Goal: Task Accomplishment & Management: Manage account settings

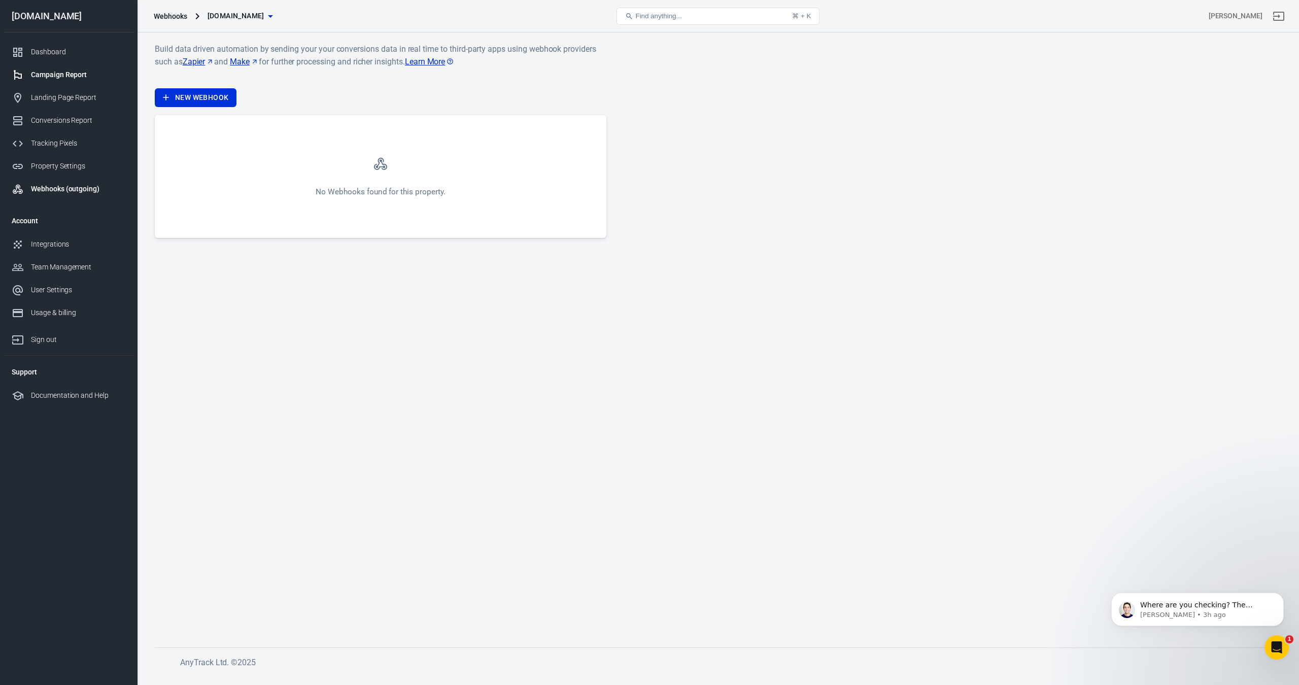
click at [58, 78] on div "Campaign Report" at bounding box center [78, 74] width 94 height 11
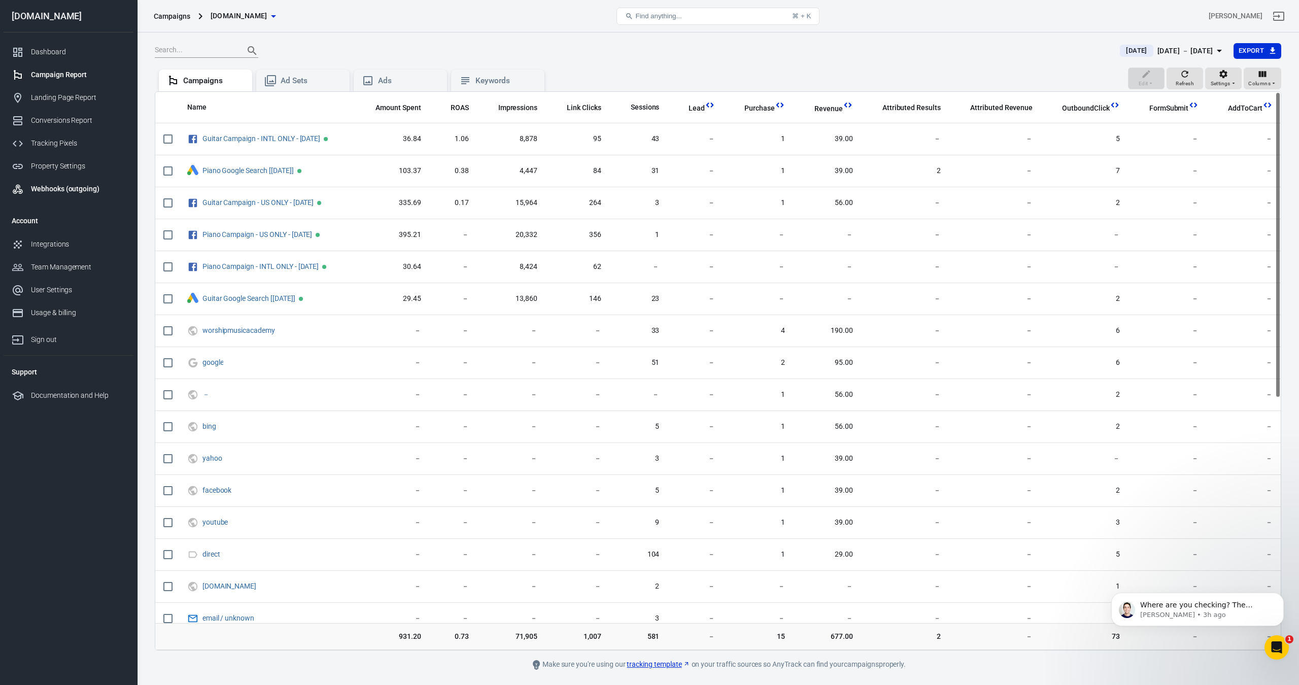
click at [62, 186] on div "Webhooks (outgoing)" at bounding box center [78, 189] width 94 height 11
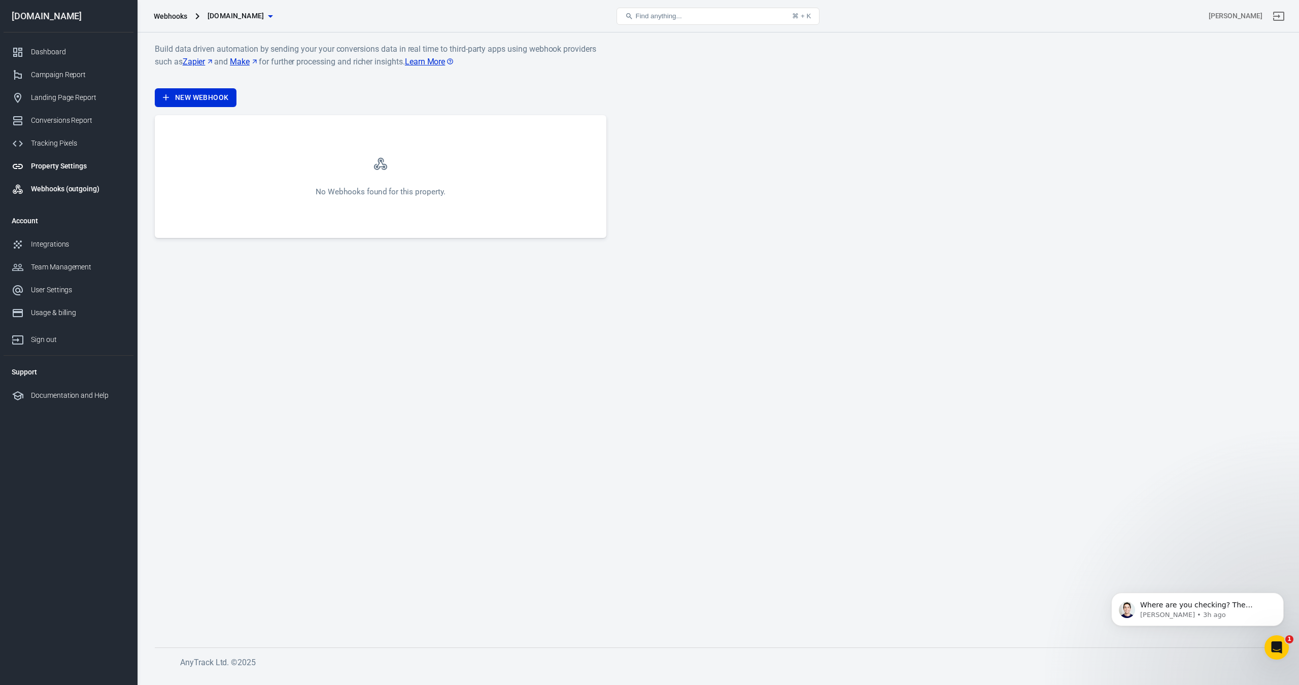
click at [57, 162] on div "Property Settings" at bounding box center [78, 166] width 94 height 11
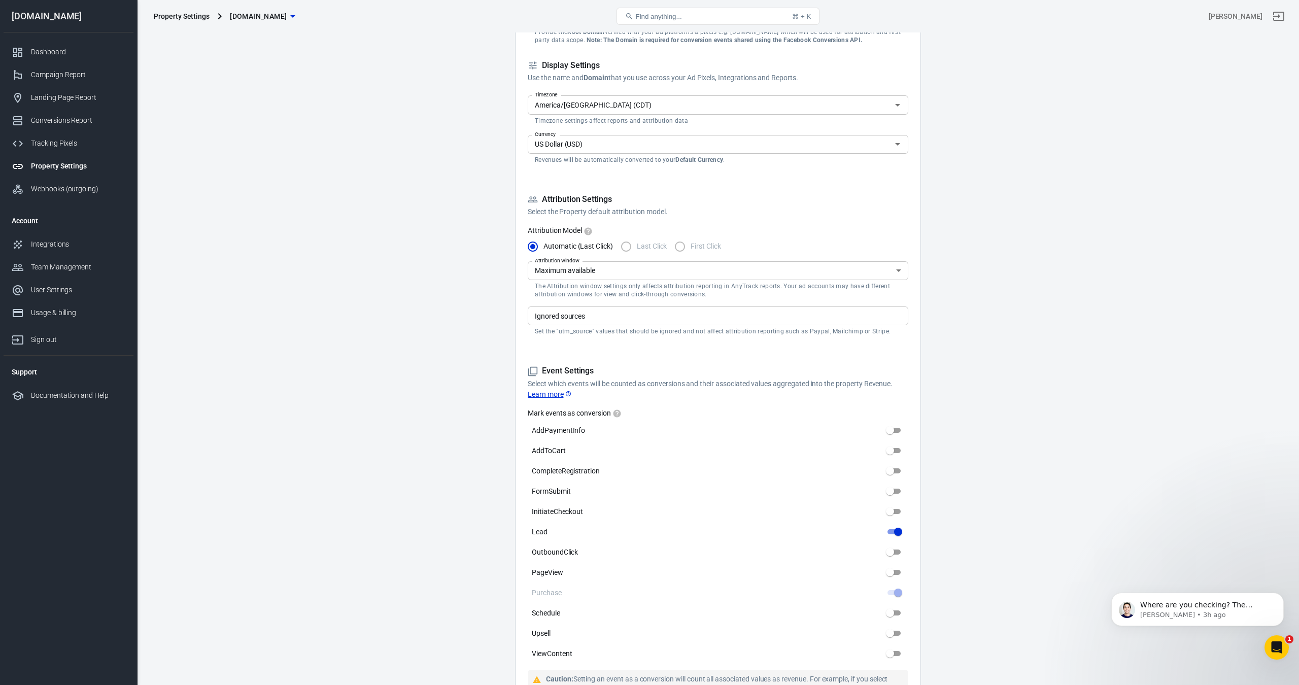
scroll to position [254, 0]
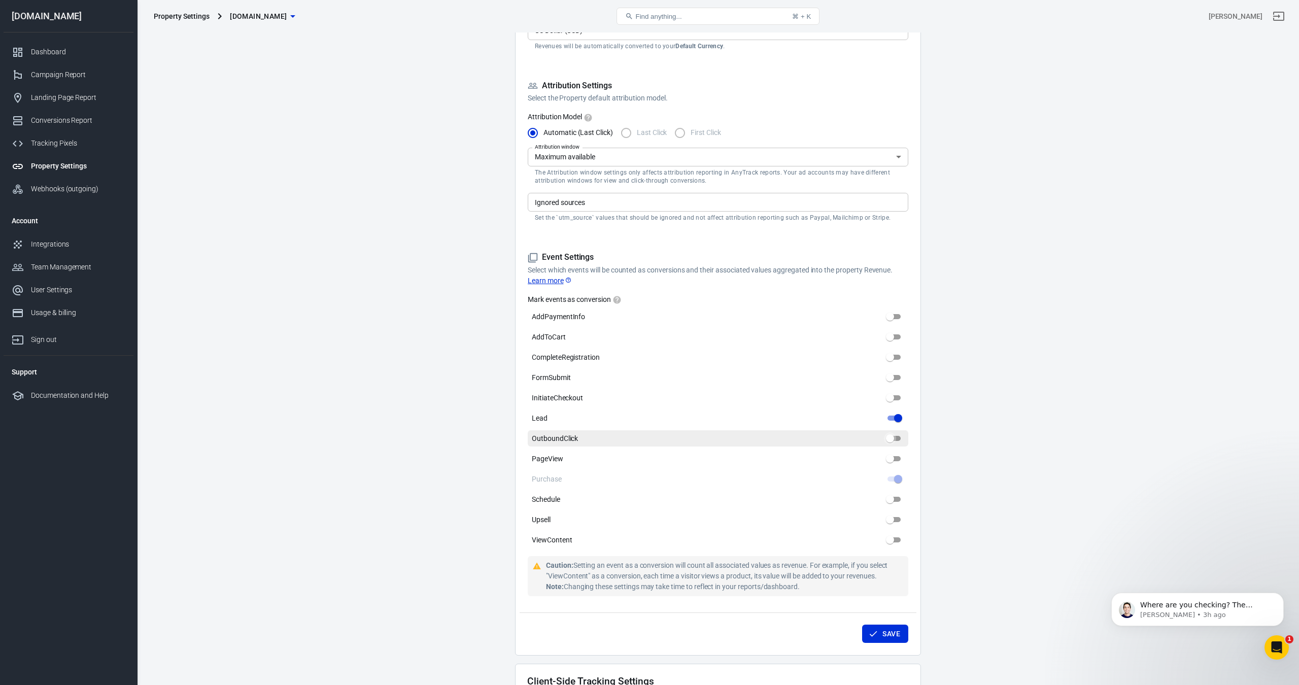
click at [892, 438] on input "OutboundClick" at bounding box center [889, 438] width 37 height 12
checkbox input "false"
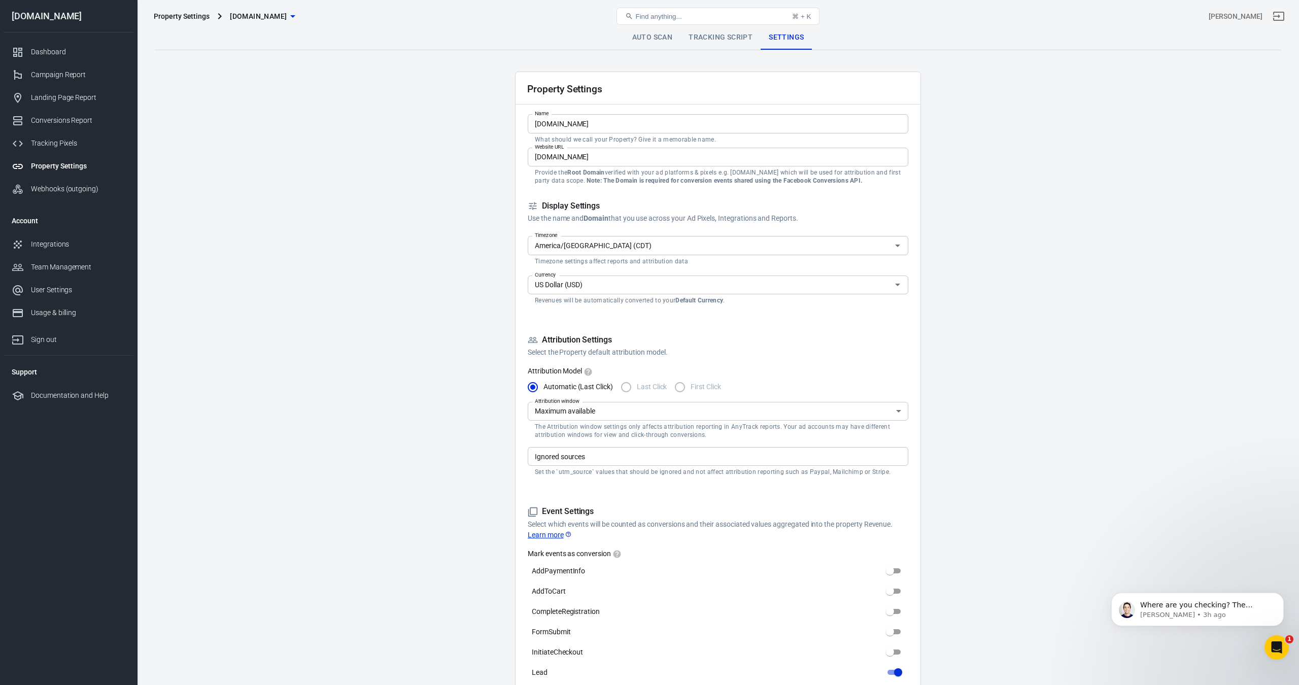
scroll to position [0, 0]
click at [722, 44] on link "Tracking Script" at bounding box center [720, 37] width 80 height 24
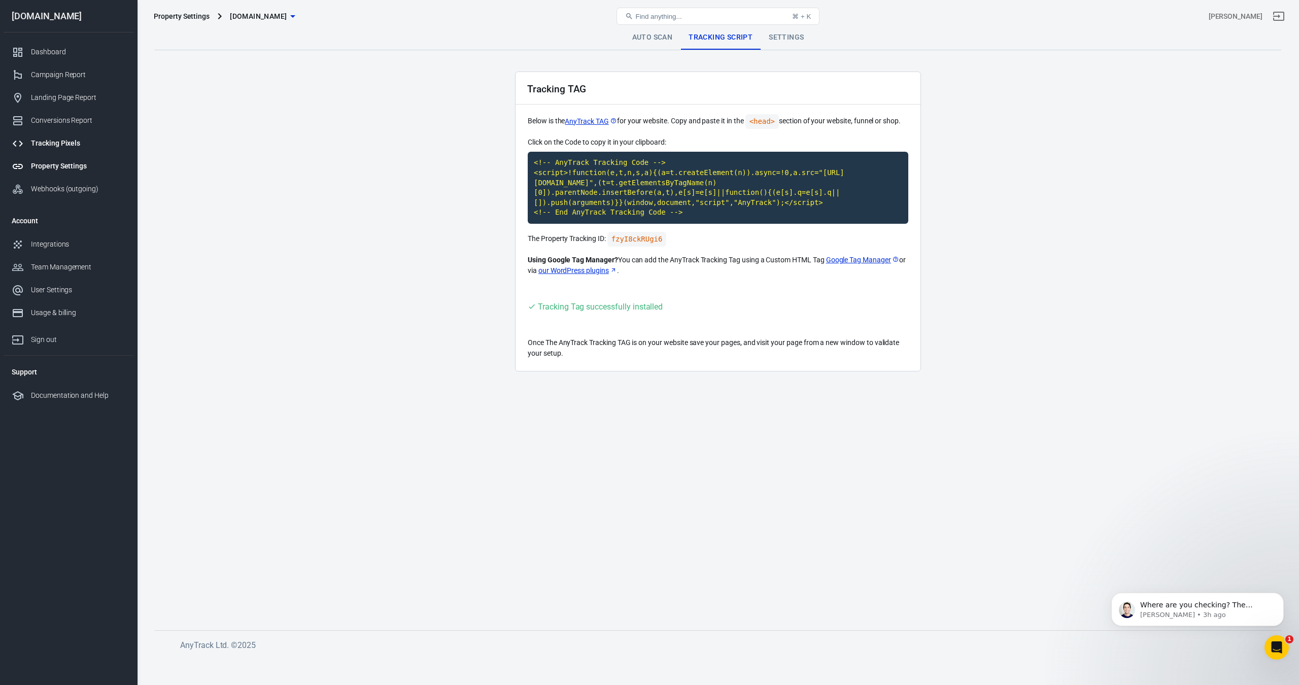
click at [56, 138] on div "Tracking Pixels" at bounding box center [78, 143] width 94 height 11
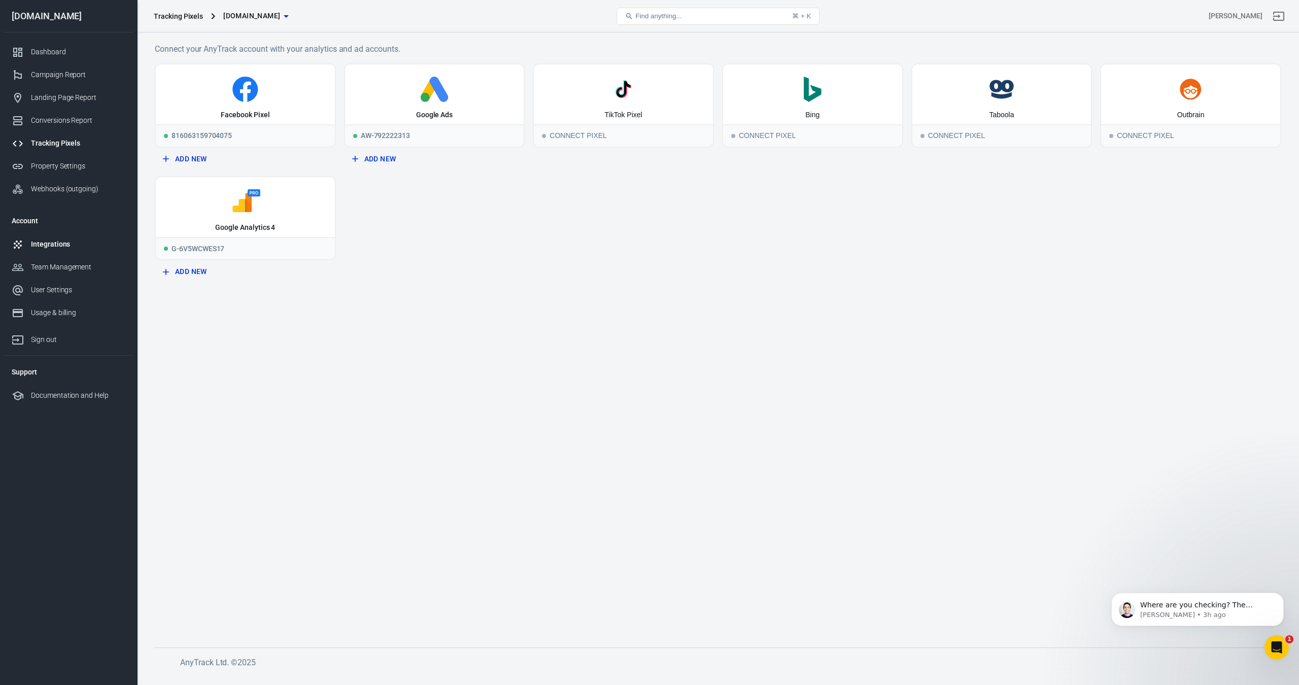
click at [52, 244] on div "Integrations" at bounding box center [78, 244] width 94 height 11
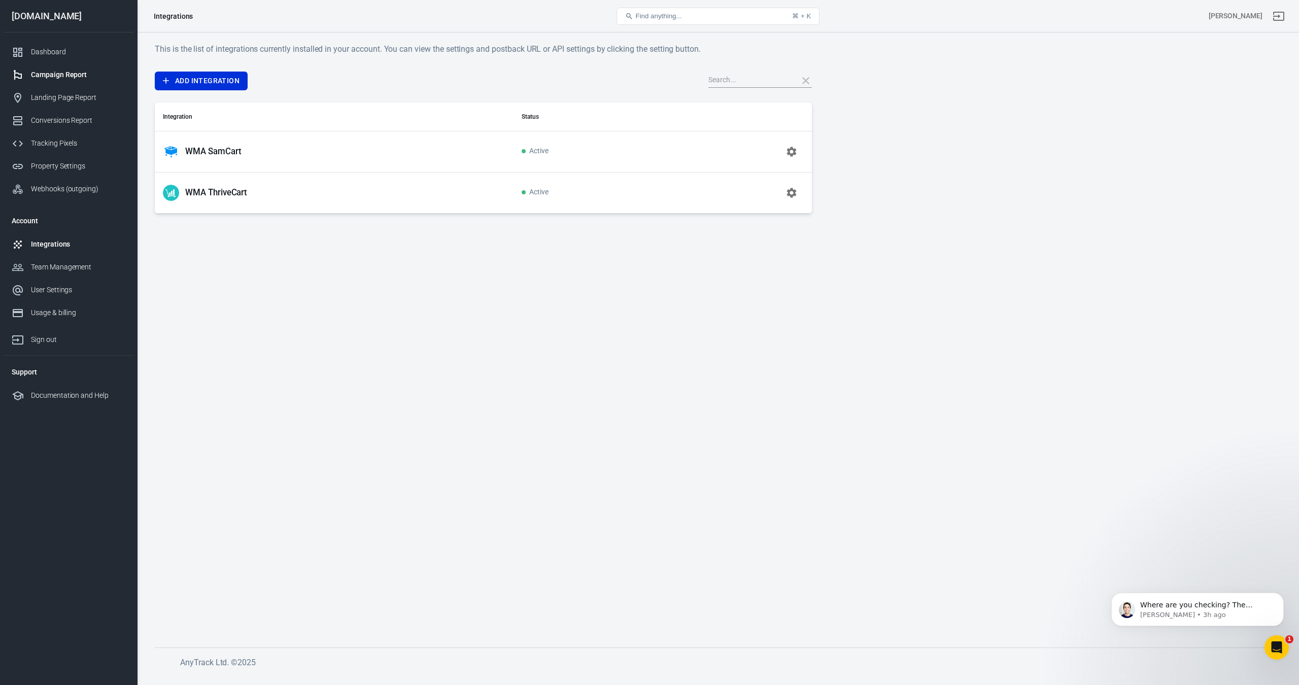
click at [63, 72] on div "Campaign Report" at bounding box center [78, 74] width 94 height 11
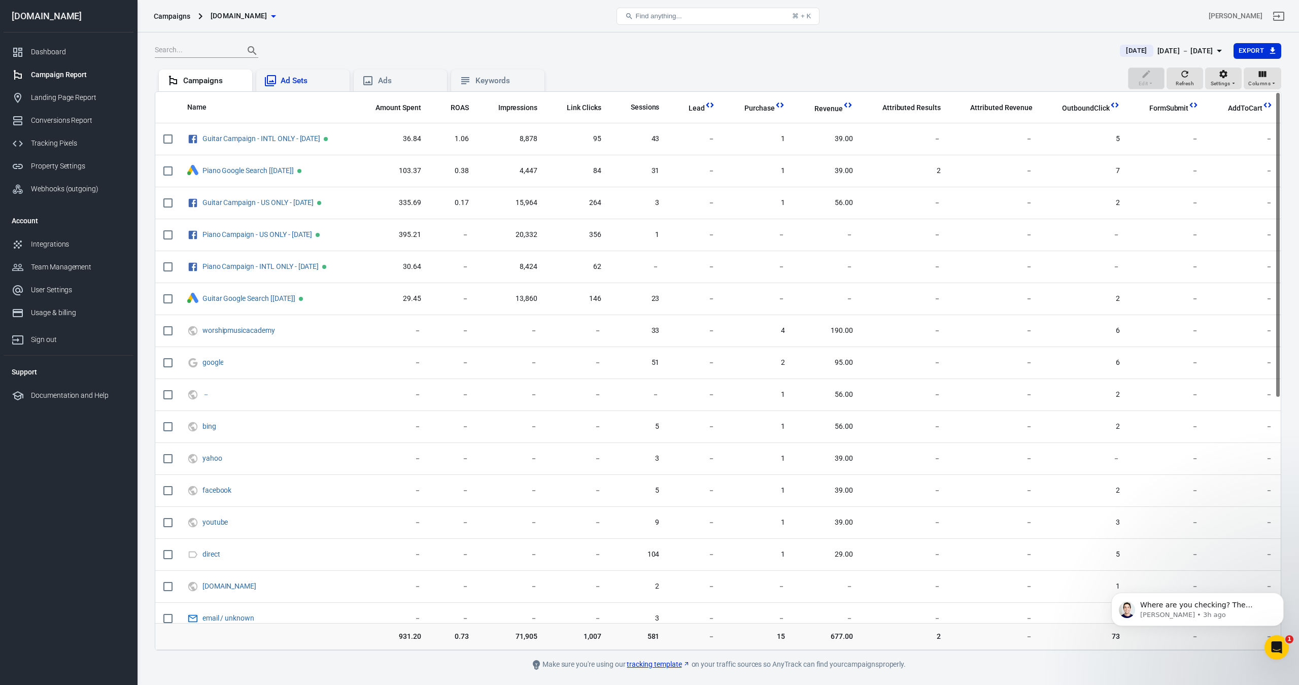
click at [296, 78] on div "Ad Sets" at bounding box center [311, 81] width 61 height 11
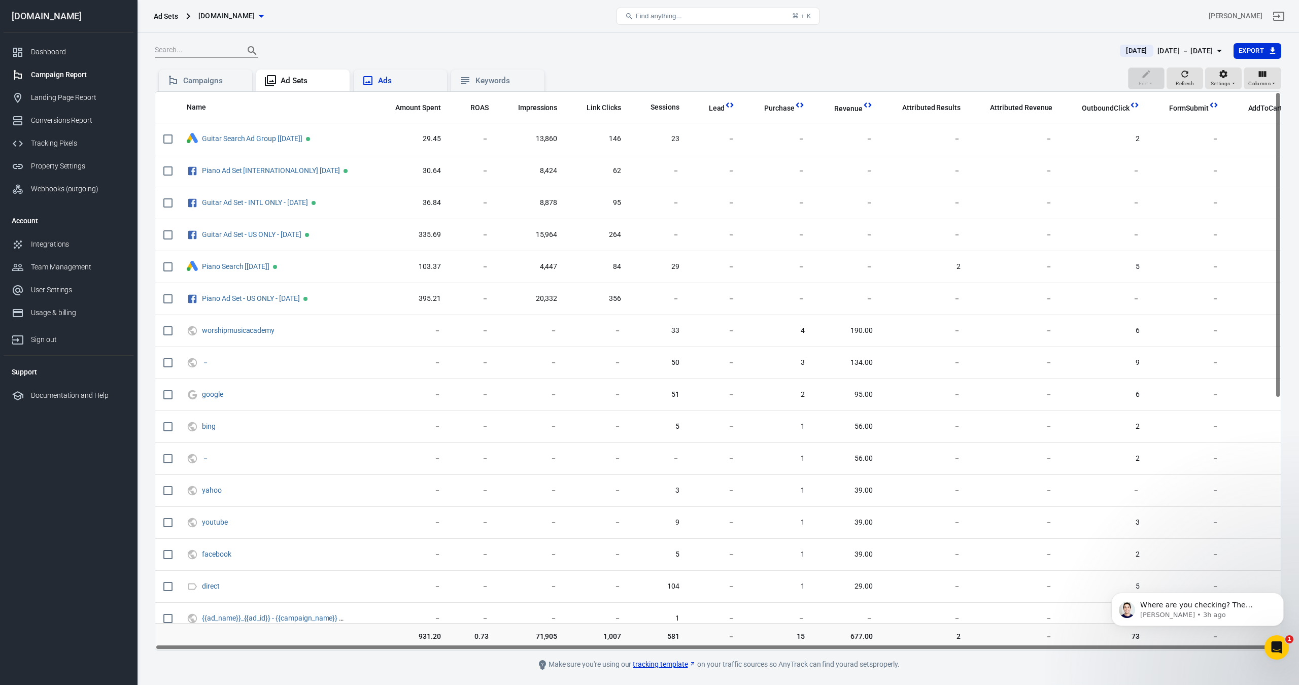
click at [388, 78] on div "Ads" at bounding box center [408, 81] width 61 height 11
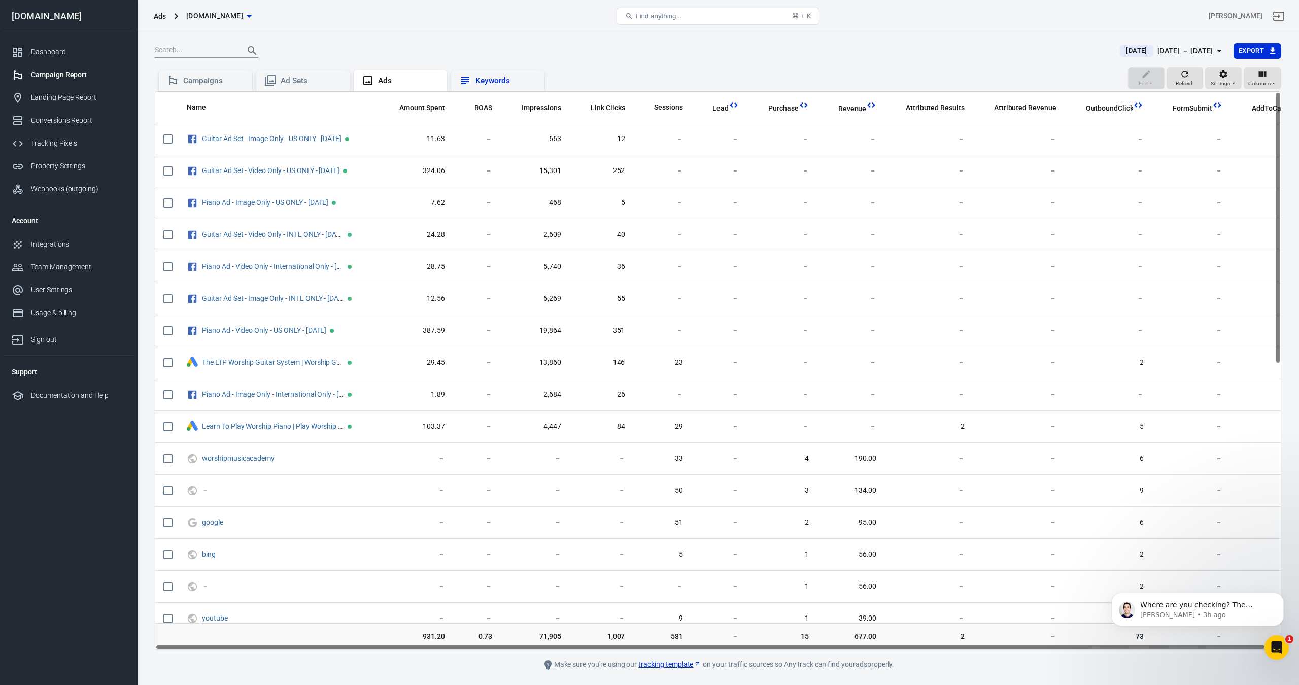
click at [505, 79] on div "Keywords" at bounding box center [505, 81] width 61 height 11
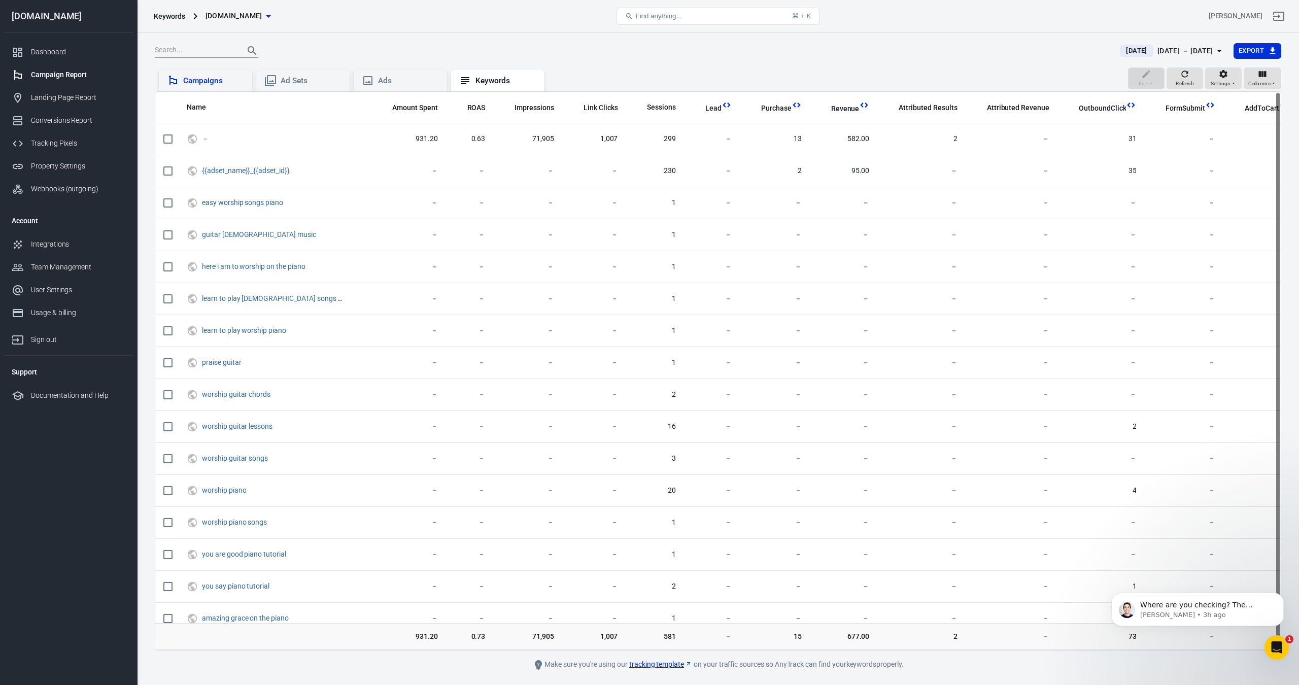
click at [190, 80] on div "Campaigns" at bounding box center [213, 81] width 61 height 11
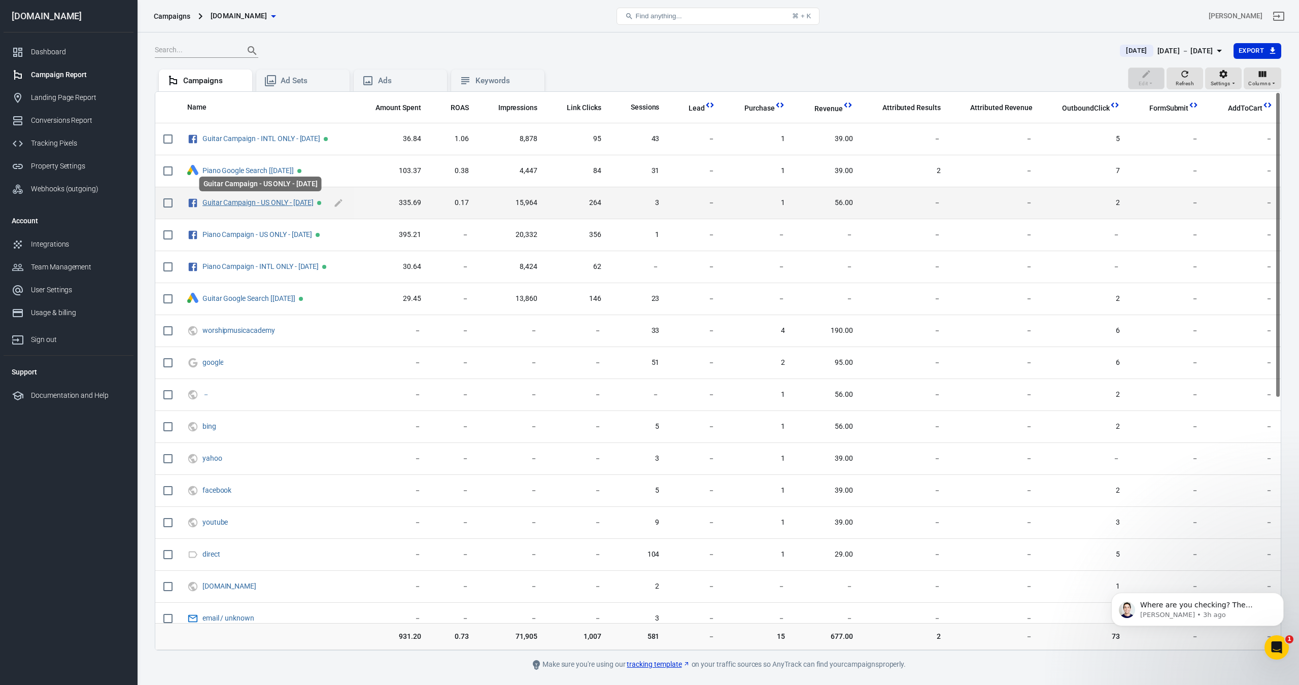
click at [238, 201] on link "Guitar Campaign - US ONLY - [DATE]" at bounding box center [258, 202] width 112 height 8
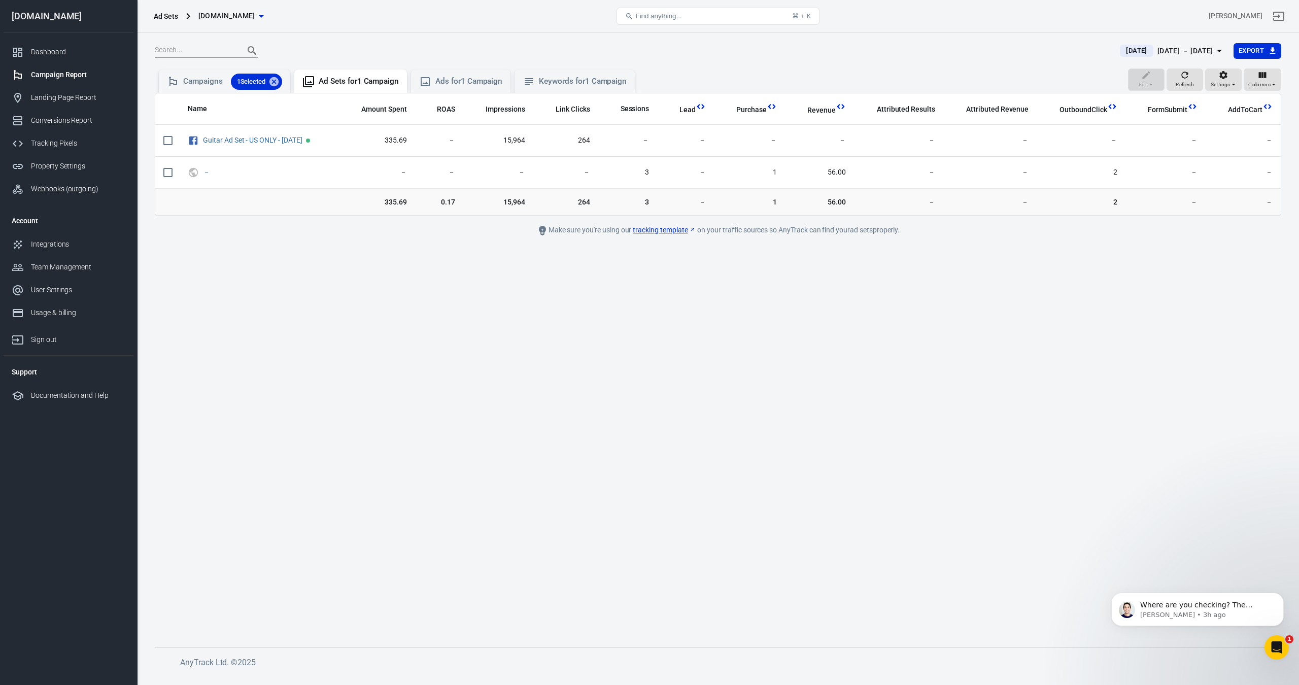
click at [1217, 53] on icon "button" at bounding box center [1219, 51] width 12 height 12
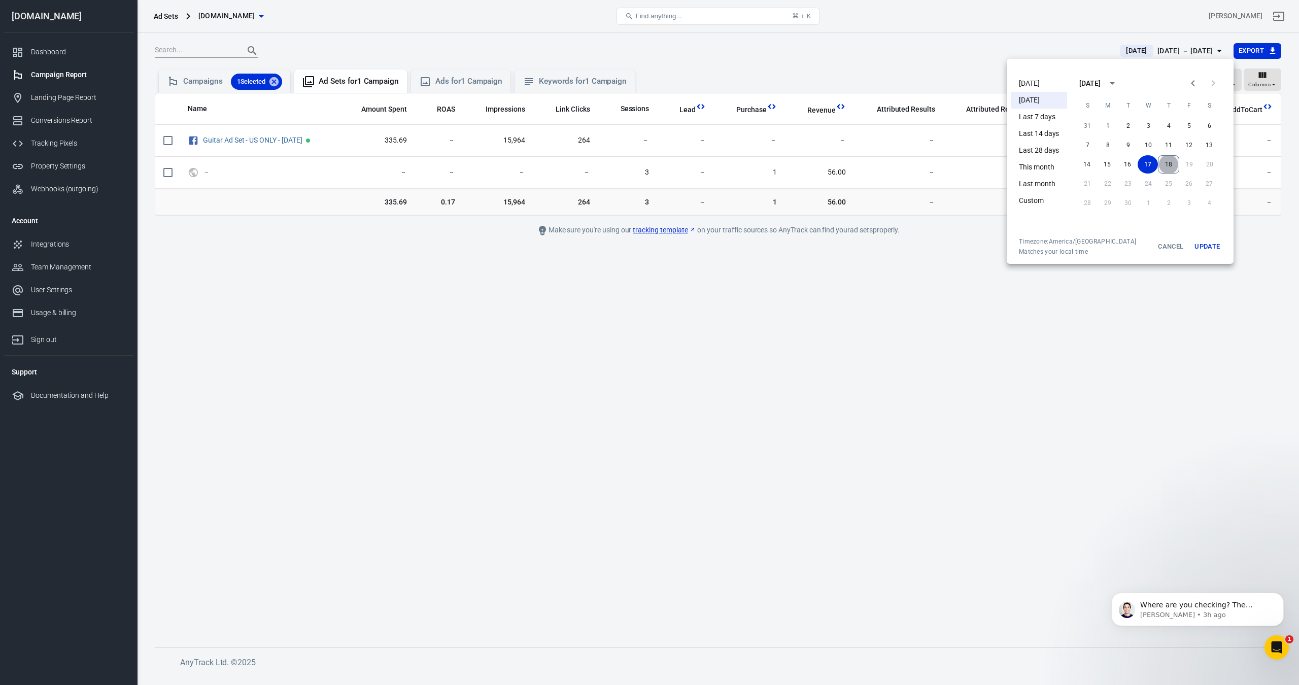
click at [1172, 165] on button "18" at bounding box center [1168, 164] width 21 height 18
click at [1212, 249] on button "Update" at bounding box center [1207, 246] width 32 height 18
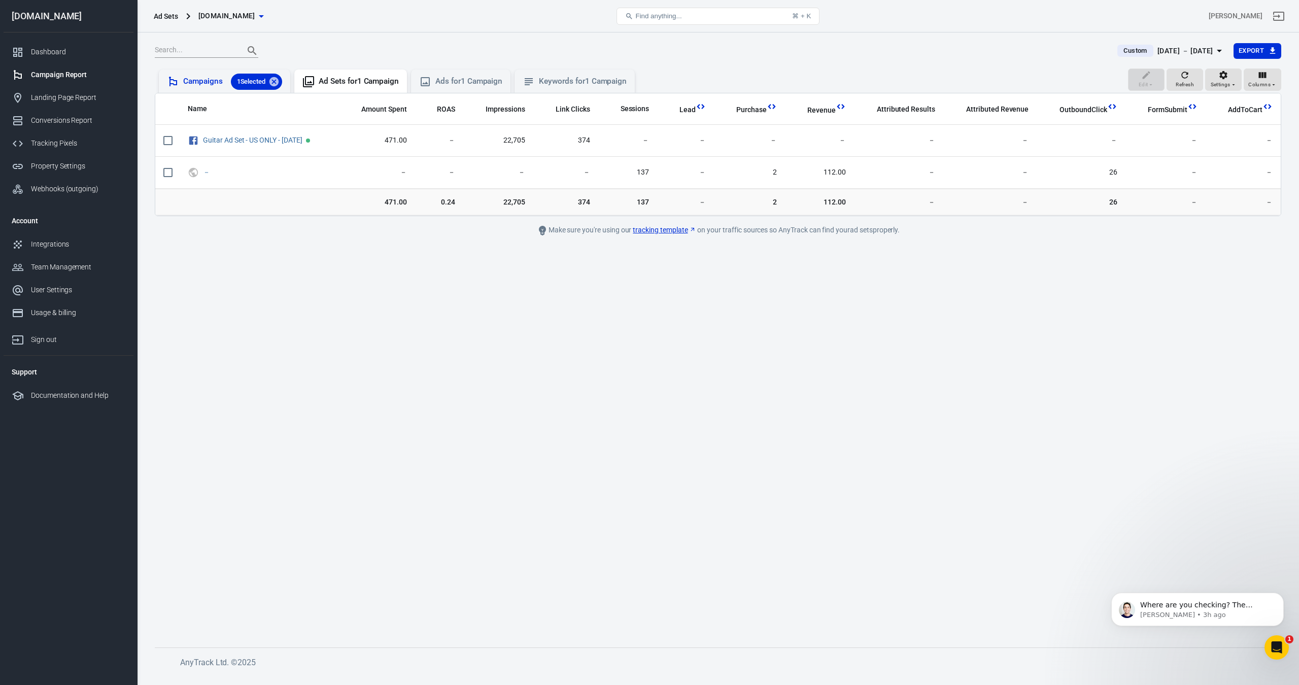
click at [209, 86] on div "Campaigns 1 Selected" at bounding box center [232, 82] width 99 height 16
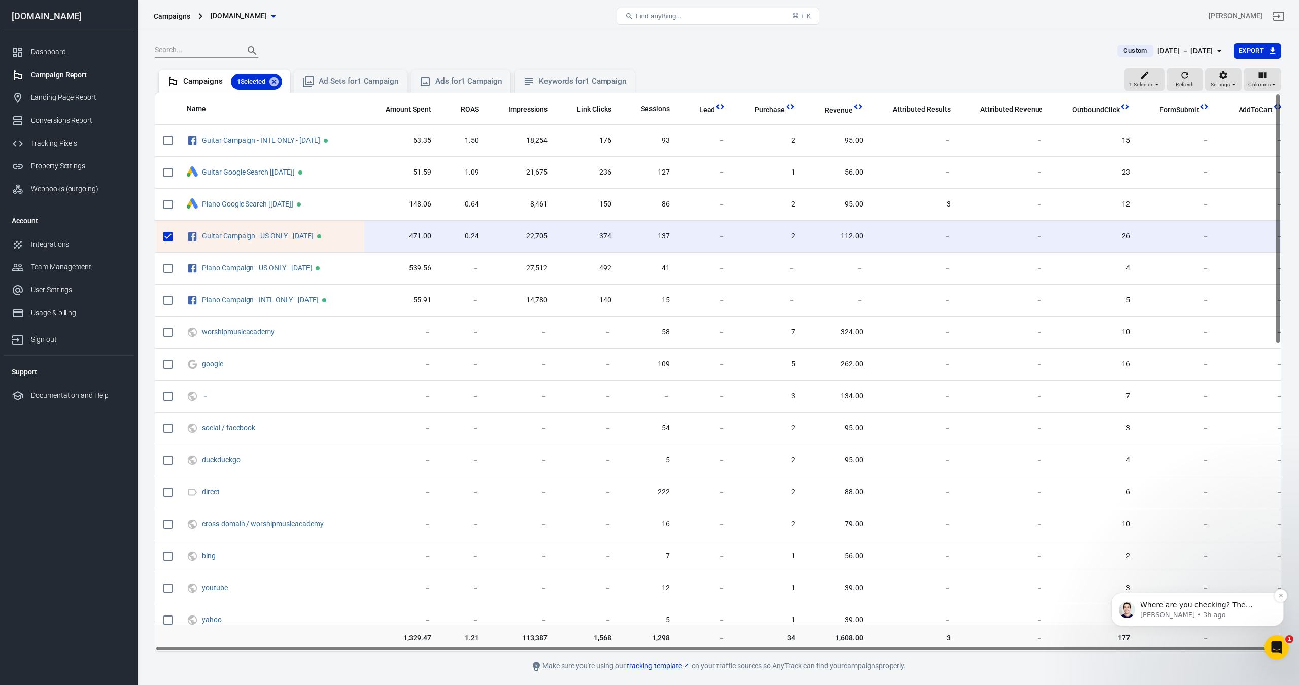
click at [1196, 598] on div "Where are you checking? The events manager? Jose • 3h ago" at bounding box center [1197, 608] width 172 height 33
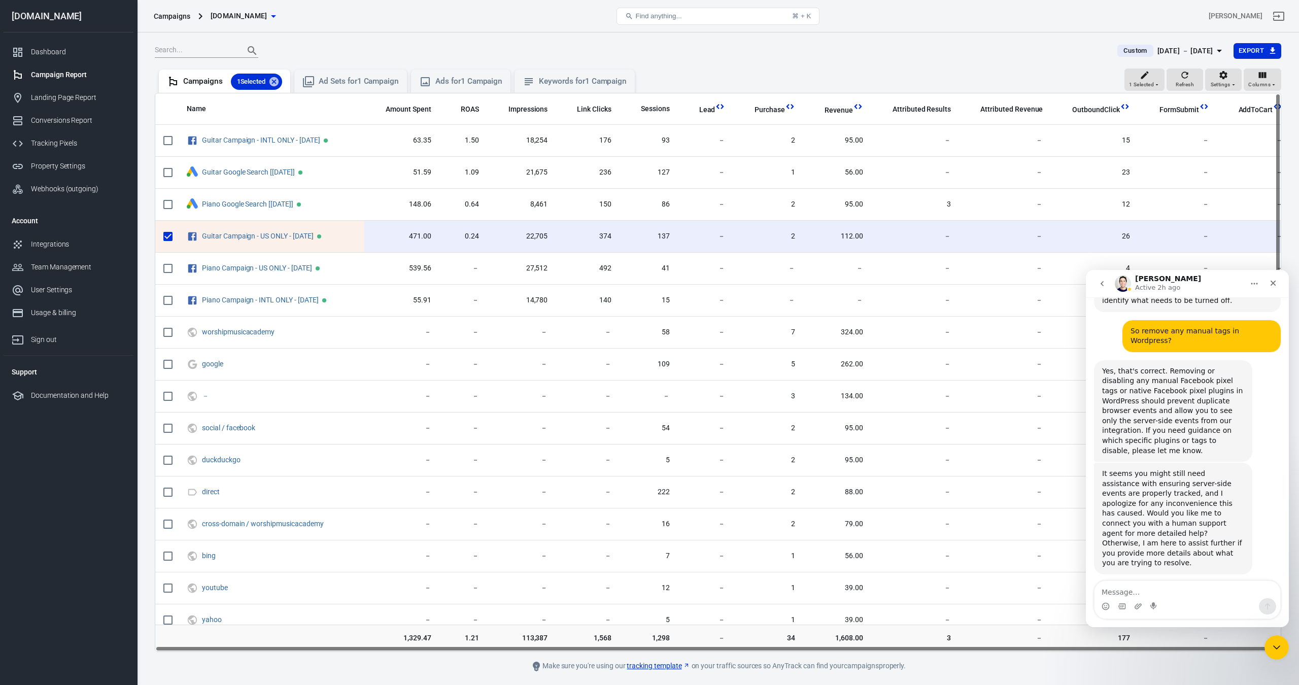
scroll to position [1155, 0]
type textarea "That's correct."
type textarea "Yes"
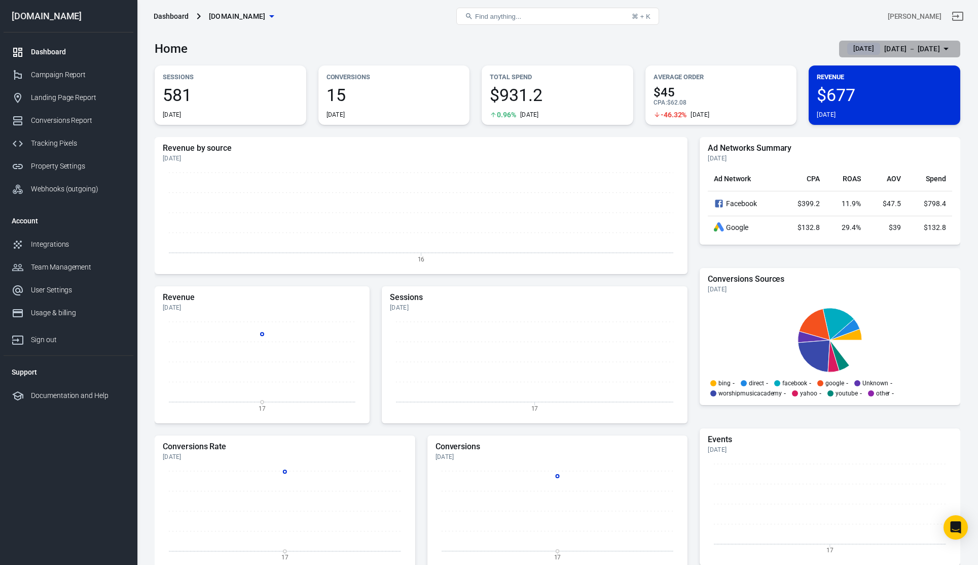
click at [951, 46] on icon "button" at bounding box center [946, 49] width 12 height 12
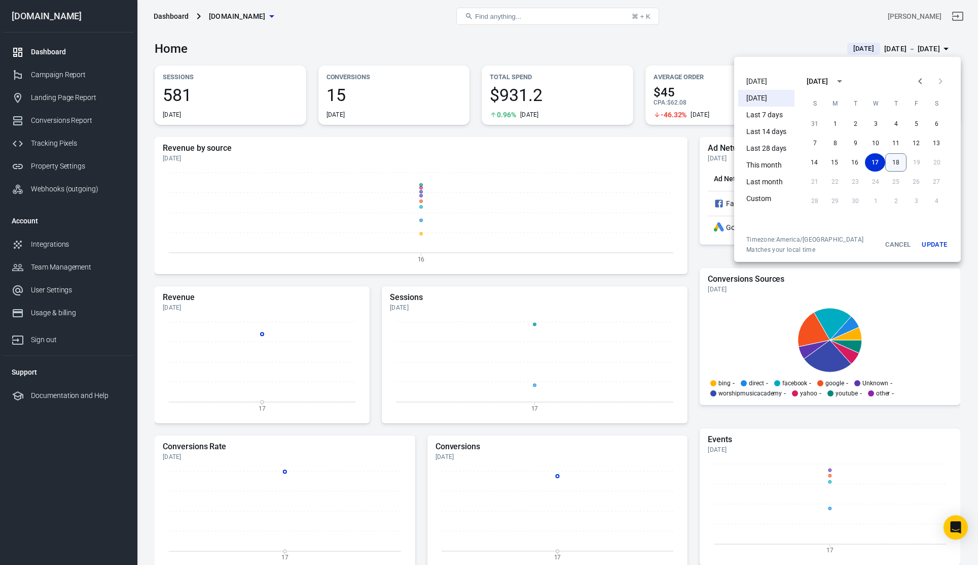
click at [895, 159] on button "18" at bounding box center [896, 162] width 21 height 18
click at [933, 244] on button "Update" at bounding box center [935, 244] width 32 height 18
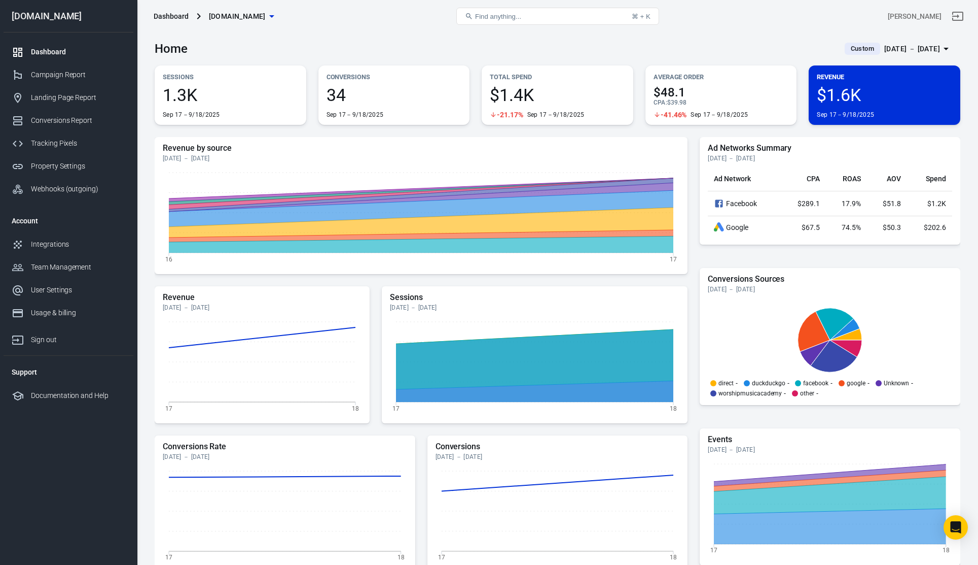
click at [943, 51] on icon "button" at bounding box center [946, 49] width 12 height 12
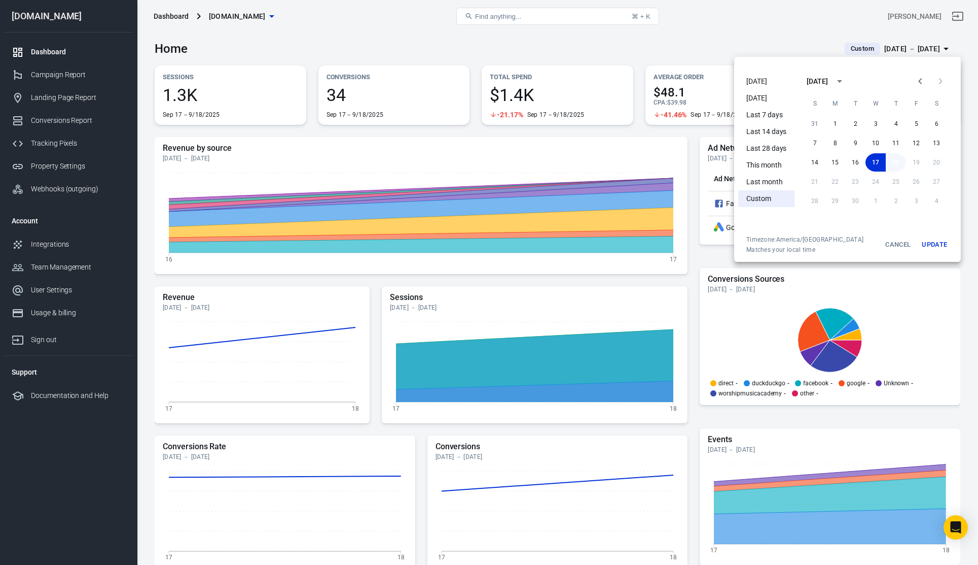
click at [897, 158] on button "18" at bounding box center [896, 162] width 20 height 18
click at [930, 243] on button "Update" at bounding box center [935, 244] width 32 height 18
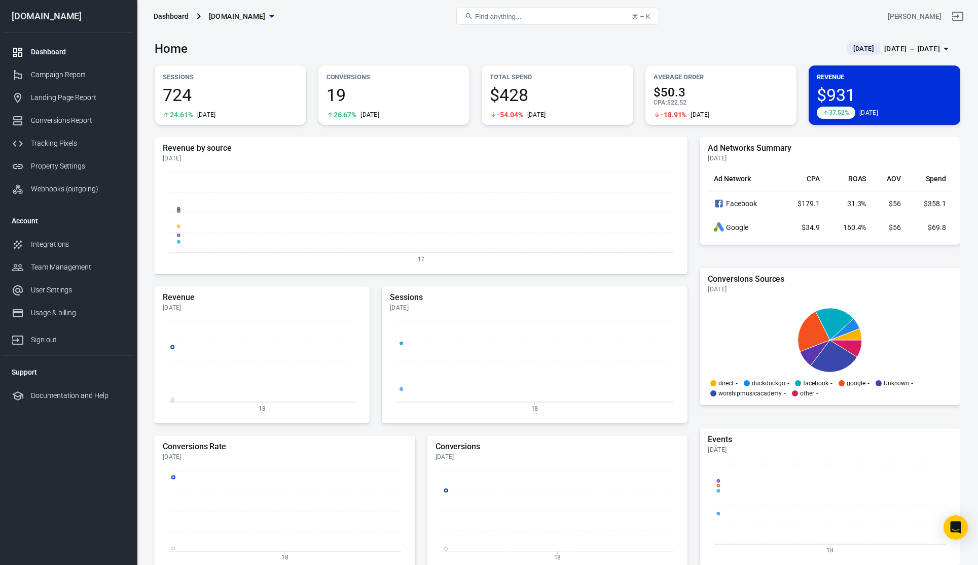
click at [930, 243] on div "Ad Networks Summary [DATE] Ad Network CPA ROAS AOV Spend Facebook $179.1 31.3% …" at bounding box center [830, 191] width 261 height 108
click at [67, 123] on div "Conversions Report" at bounding box center [78, 120] width 94 height 11
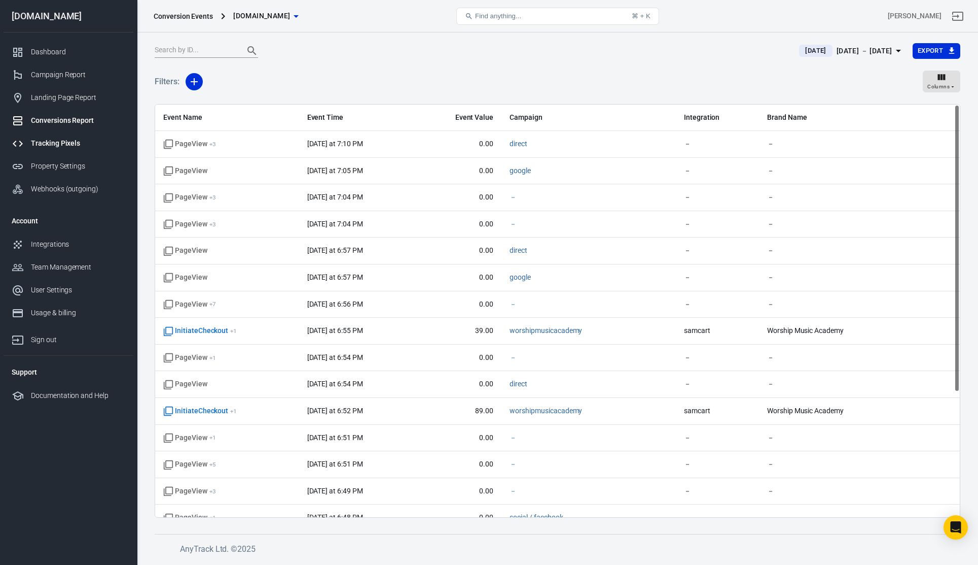
click at [58, 139] on div "Tracking Pixels" at bounding box center [78, 143] width 94 height 11
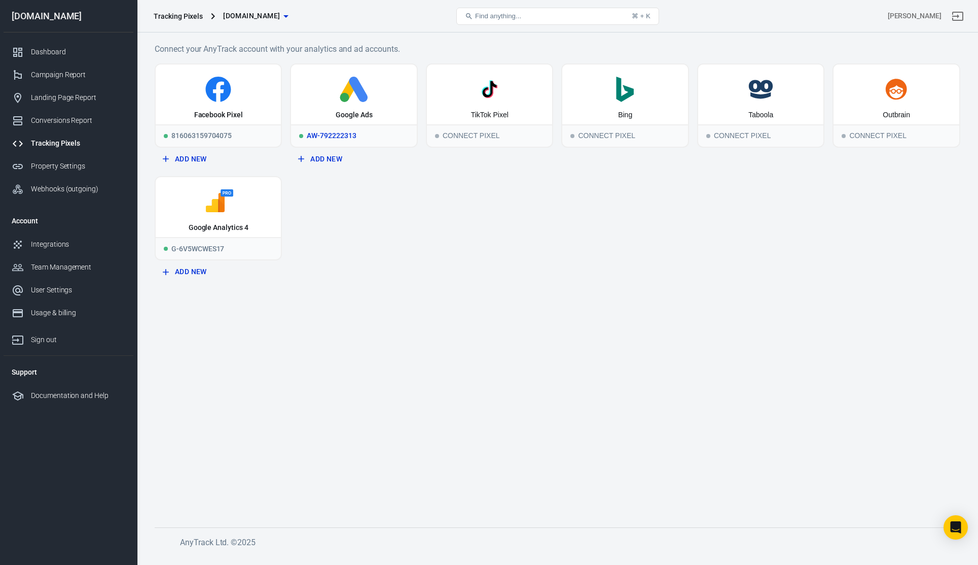
click at [336, 123] on div "Google Ads" at bounding box center [353, 94] width 125 height 60
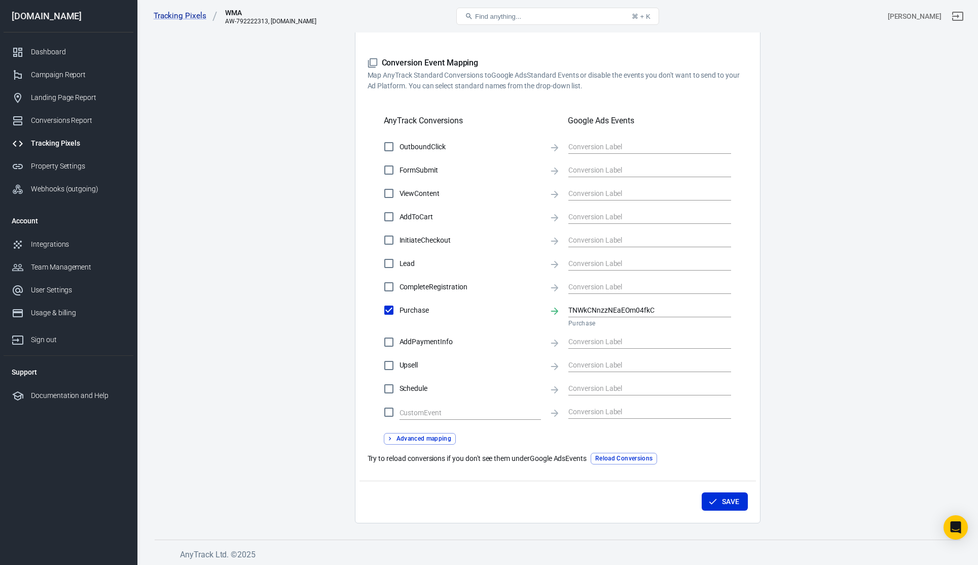
scroll to position [271, 0]
click at [605, 212] on input "text" at bounding box center [643, 215] width 148 height 13
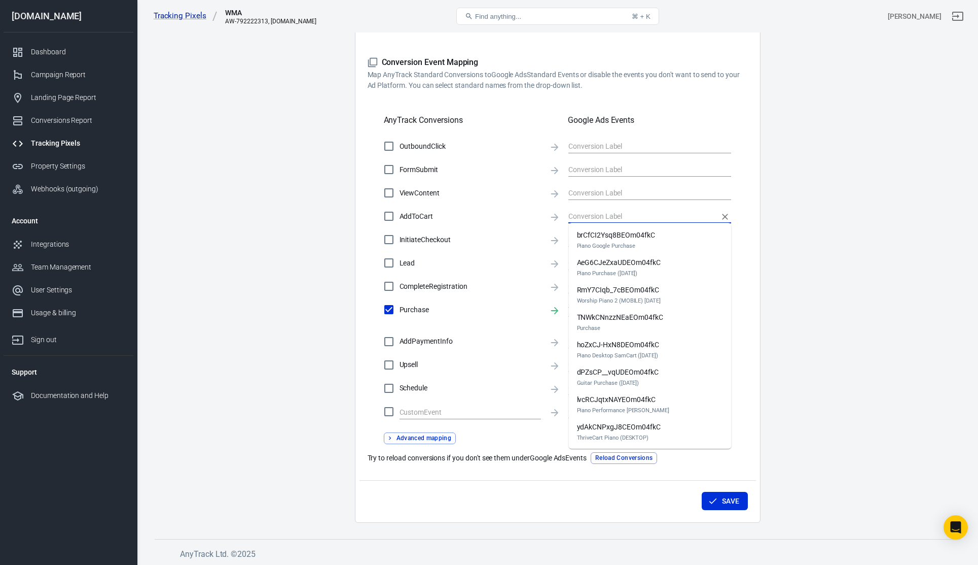
click at [856, 178] on main "Conversions Ads Integration Settings Conversions Settings Account Connection Co…" at bounding box center [558, 138] width 806 height 768
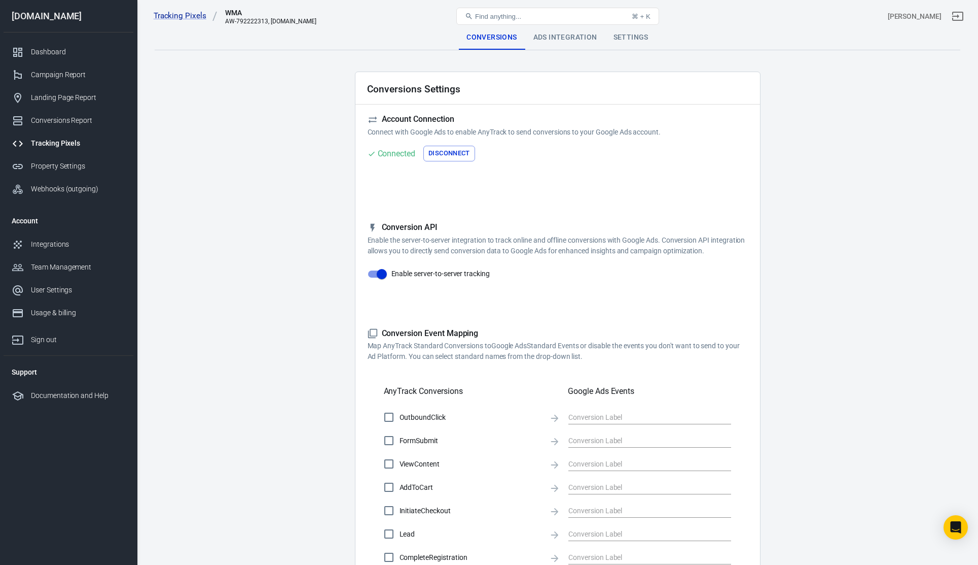
scroll to position [0, 0]
click at [566, 41] on div "Ads Integration" at bounding box center [566, 37] width 80 height 24
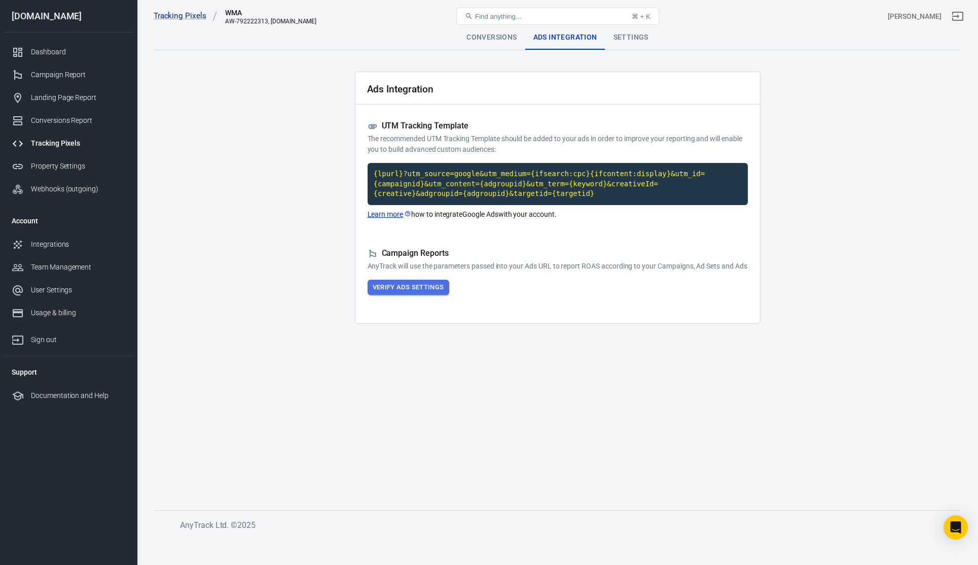
click at [430, 295] on button "Verify Ads Settings" at bounding box center [409, 287] width 82 height 16
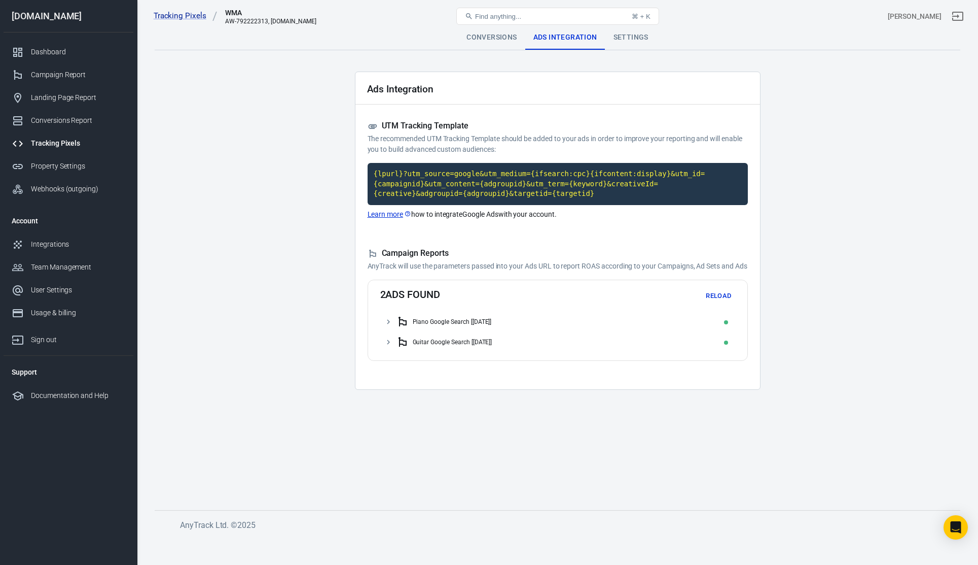
click at [392, 326] on icon at bounding box center [388, 321] width 9 height 9
click at [622, 36] on div "Settings" at bounding box center [631, 37] width 51 height 24
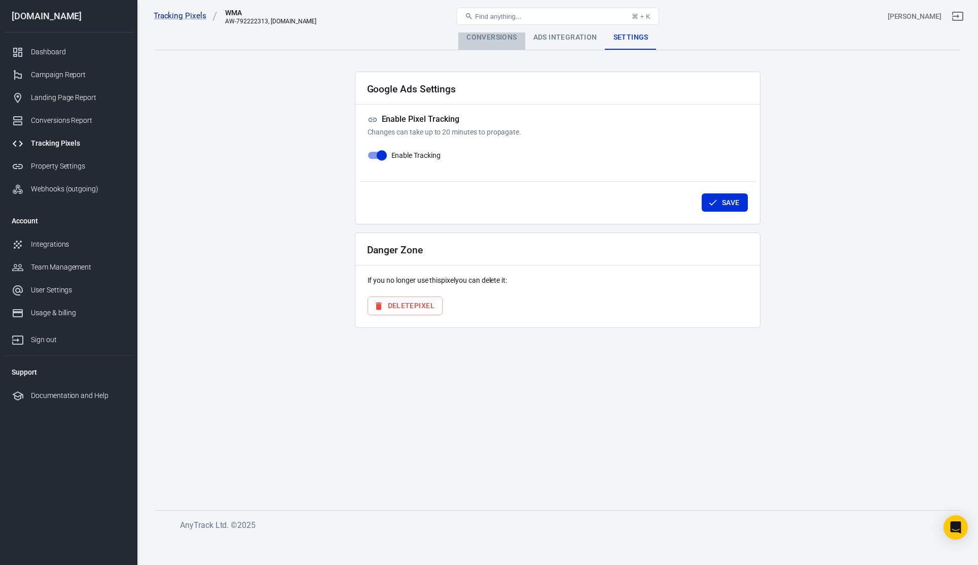
click at [499, 39] on div "Conversions" at bounding box center [492, 37] width 66 height 24
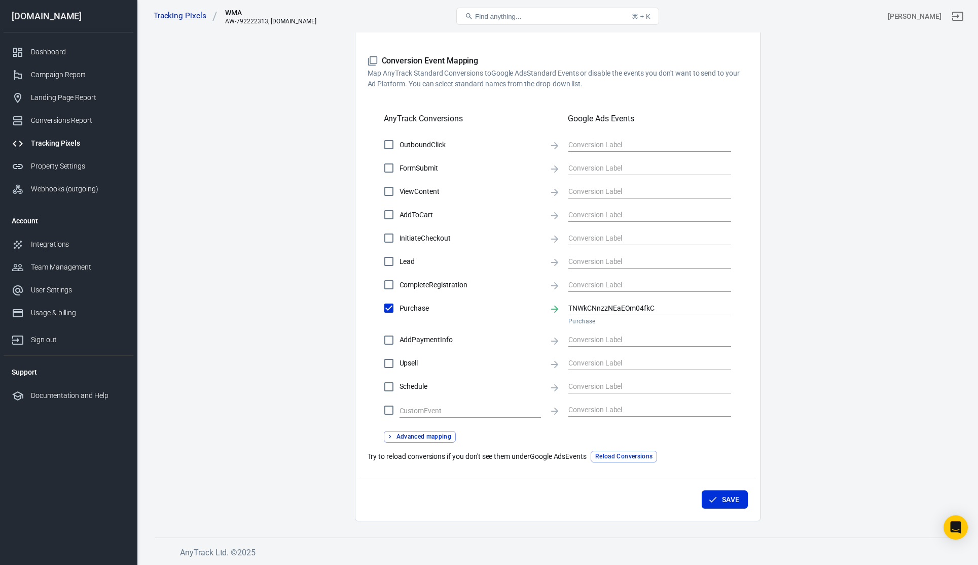
scroll to position [272, 0]
click at [50, 100] on div "Landing Page Report" at bounding box center [78, 97] width 94 height 11
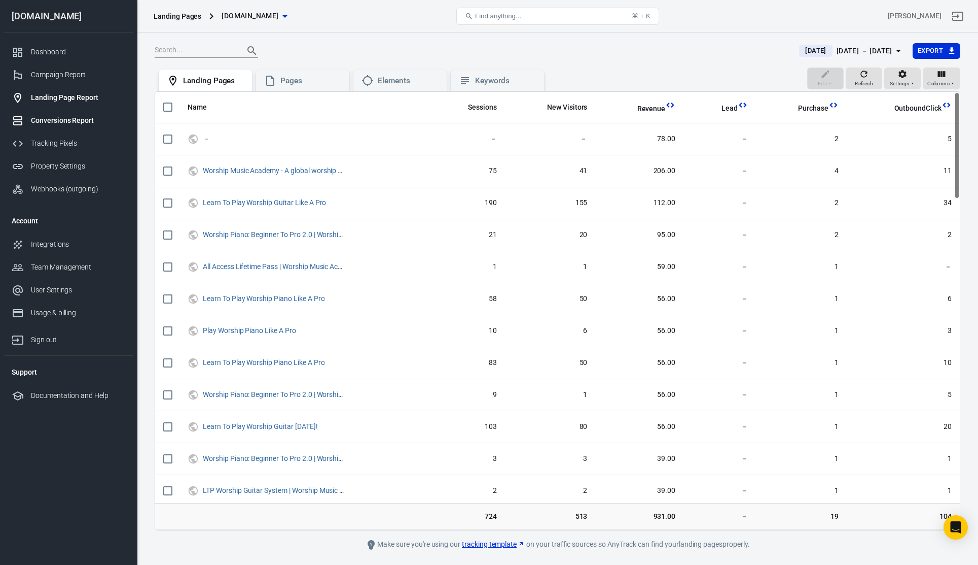
click at [61, 121] on div "Conversions Report" at bounding box center [78, 120] width 94 height 11
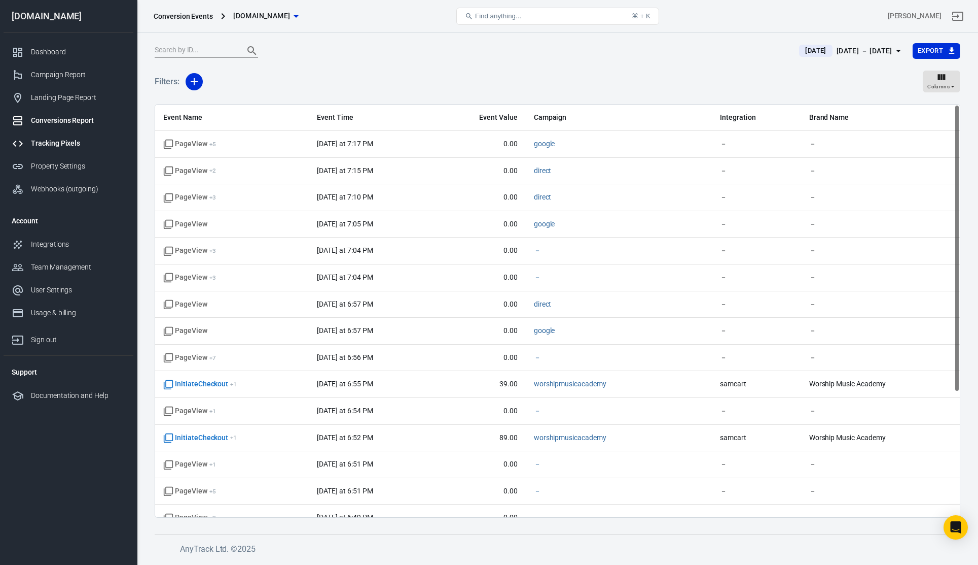
click at [58, 144] on div "Tracking Pixels" at bounding box center [78, 143] width 94 height 11
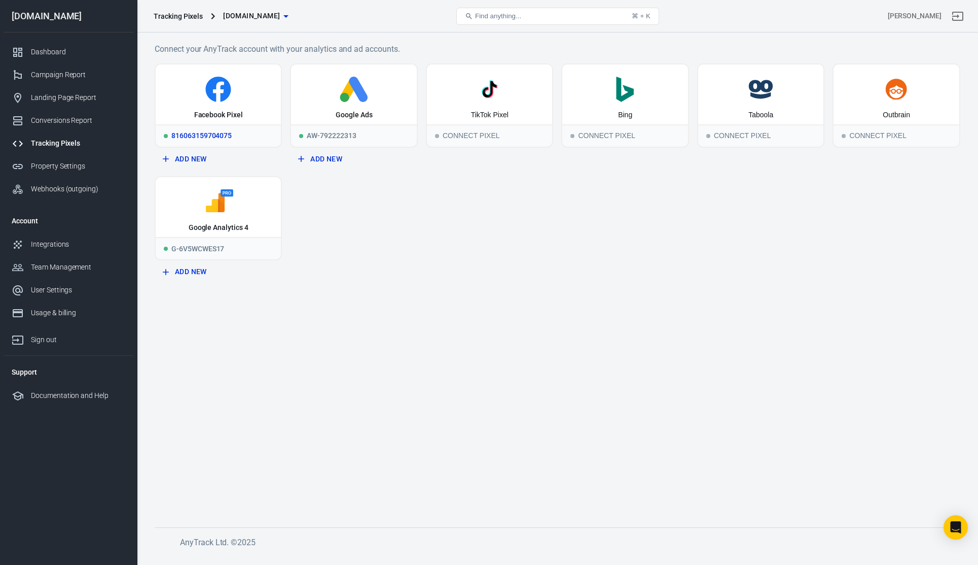
click at [207, 117] on div "Facebook Pixel" at bounding box center [218, 115] width 49 height 10
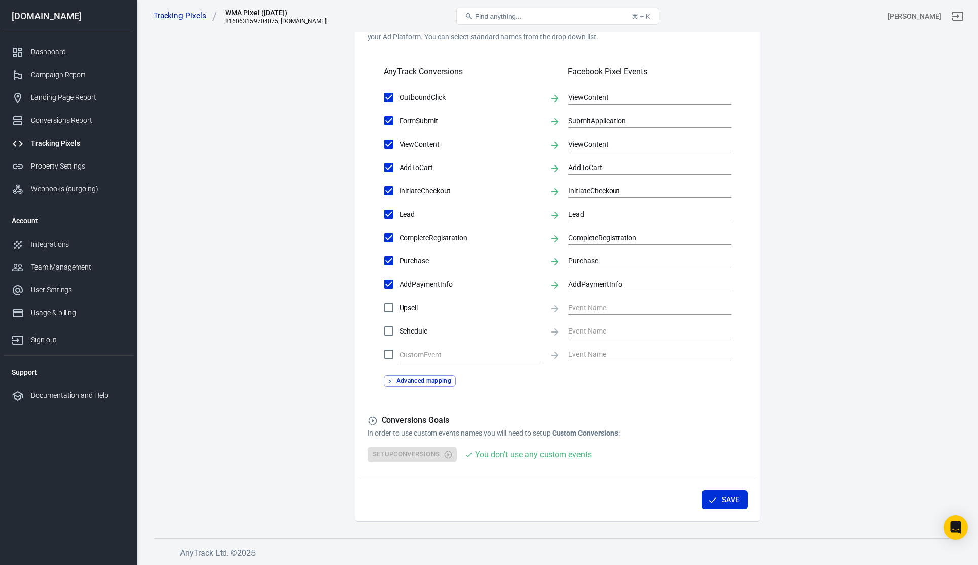
scroll to position [330, 0]
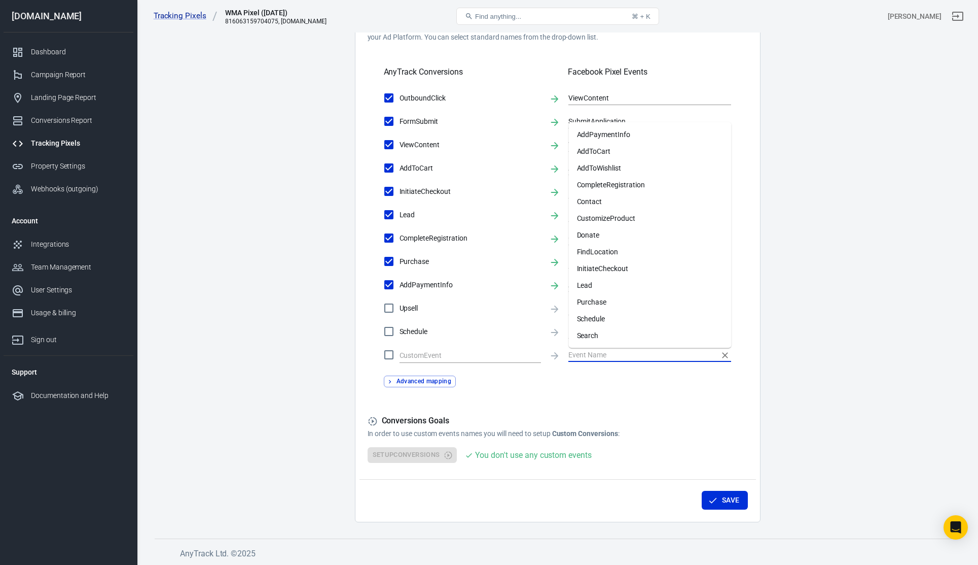
click at [576, 349] on input "text" at bounding box center [643, 354] width 148 height 13
click at [623, 410] on form "Account Connection Connect with Facebook Pixel to enable AnyTrack to send conve…" at bounding box center [558, 123] width 380 height 678
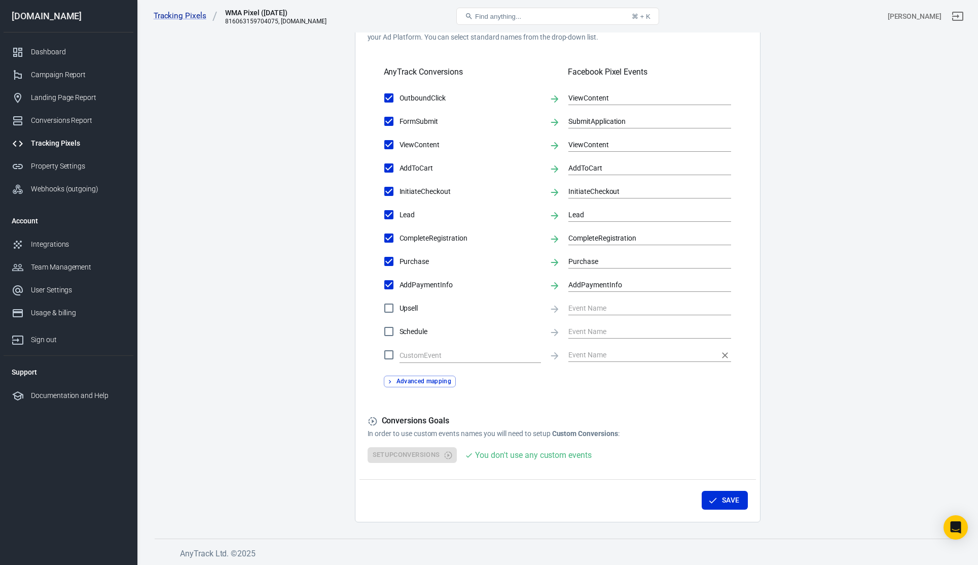
click at [603, 352] on input "text" at bounding box center [643, 354] width 148 height 13
click at [642, 413] on form "Account Connection Connect with Facebook Pixel to enable AnyTrack to send conve…" at bounding box center [558, 123] width 380 height 678
click at [441, 378] on button "Advanced mapping" at bounding box center [420, 381] width 73 height 12
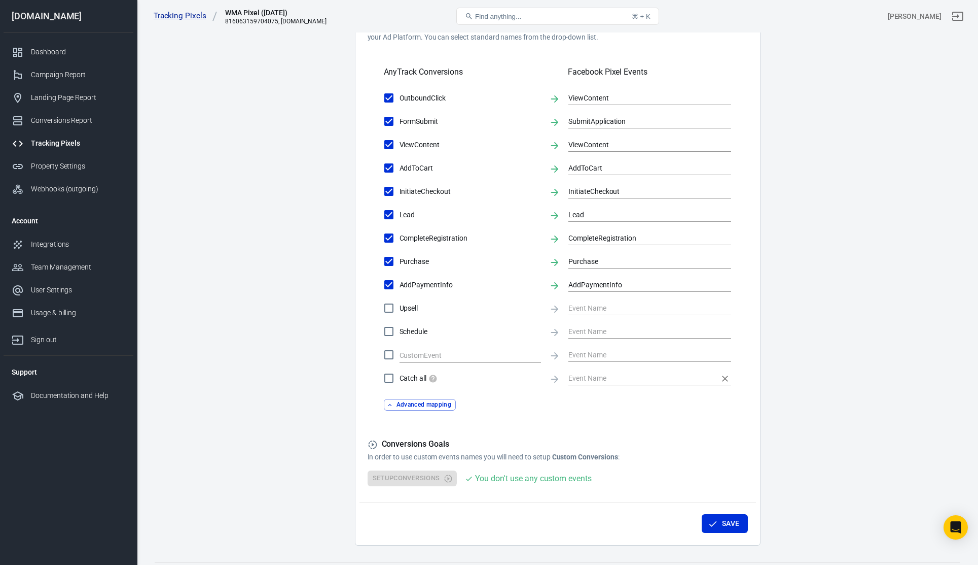
click at [596, 376] on input "text" at bounding box center [643, 377] width 148 height 13
click at [625, 407] on div "Catch all Advanced mapping" at bounding box center [558, 388] width 380 height 43
click at [480, 395] on div "Catch all Advanced mapping" at bounding box center [558, 388] width 380 height 43
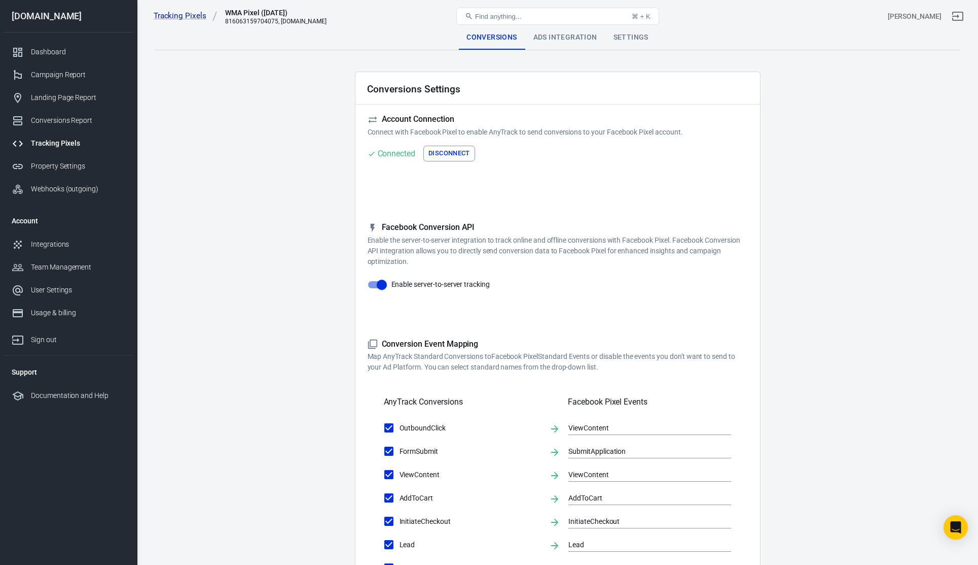
scroll to position [0, 0]
click at [571, 34] on div "Ads Integration" at bounding box center [566, 37] width 80 height 24
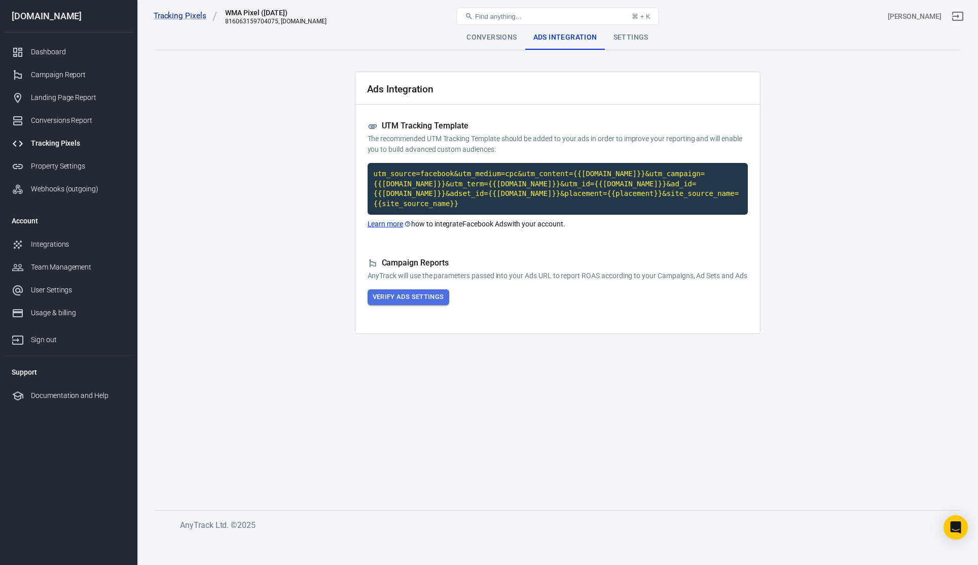
click at [427, 305] on button "Verify Ads Settings" at bounding box center [409, 297] width 82 height 16
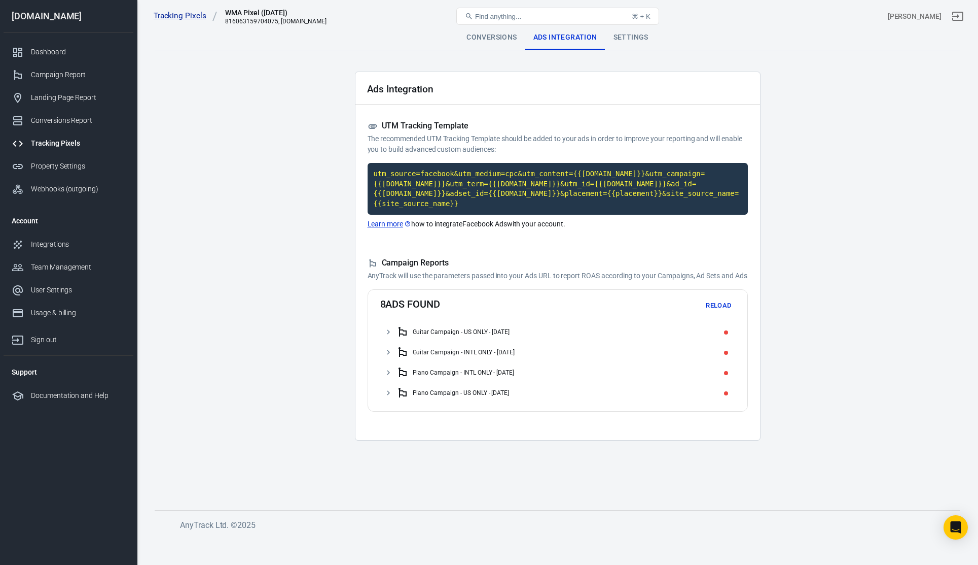
click at [389, 336] on icon at bounding box center [388, 331] width 9 height 9
click at [395, 357] on icon at bounding box center [394, 351] width 9 height 9
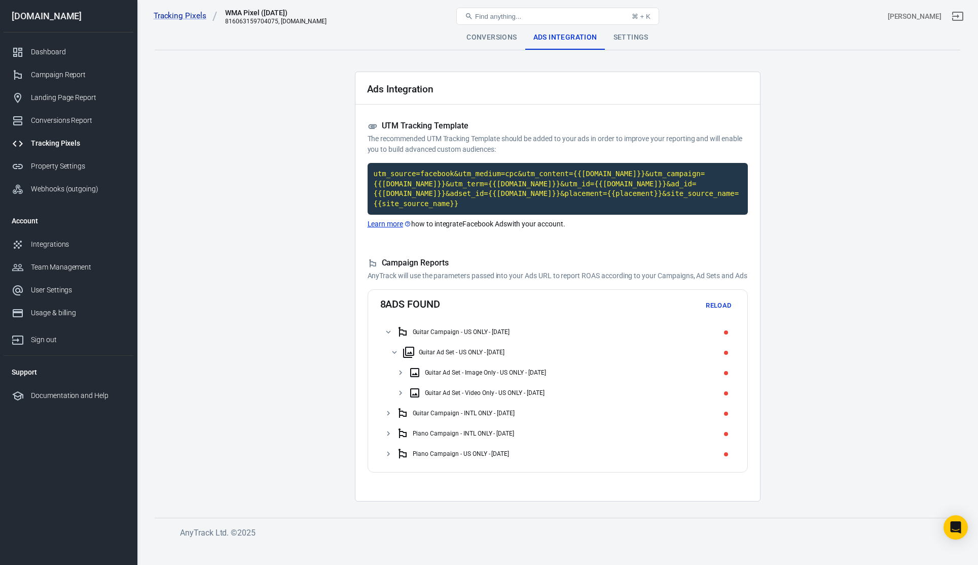
click at [711, 310] on button "Reload" at bounding box center [719, 306] width 32 height 16
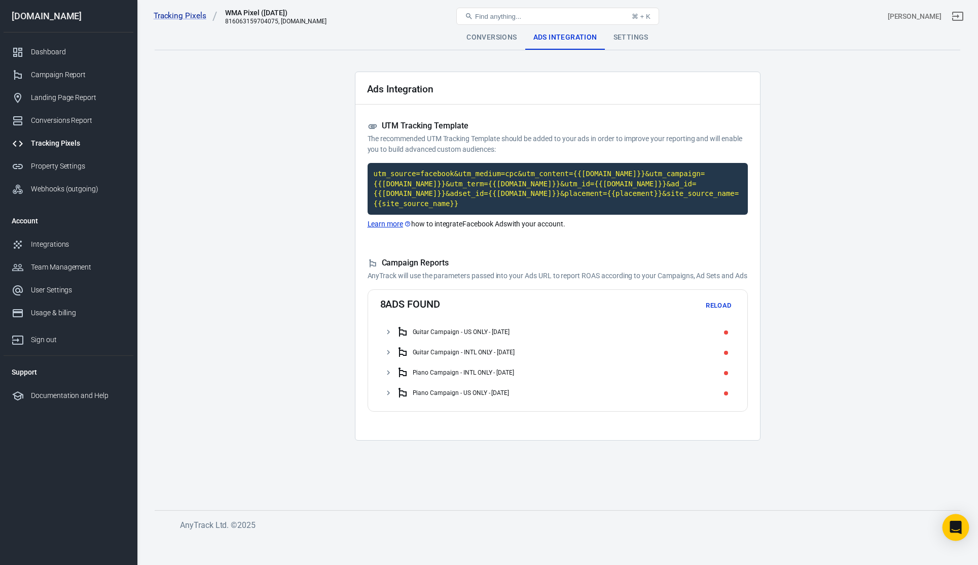
click at [951, 528] on icon "Open Intercom Messenger" at bounding box center [956, 526] width 13 height 13
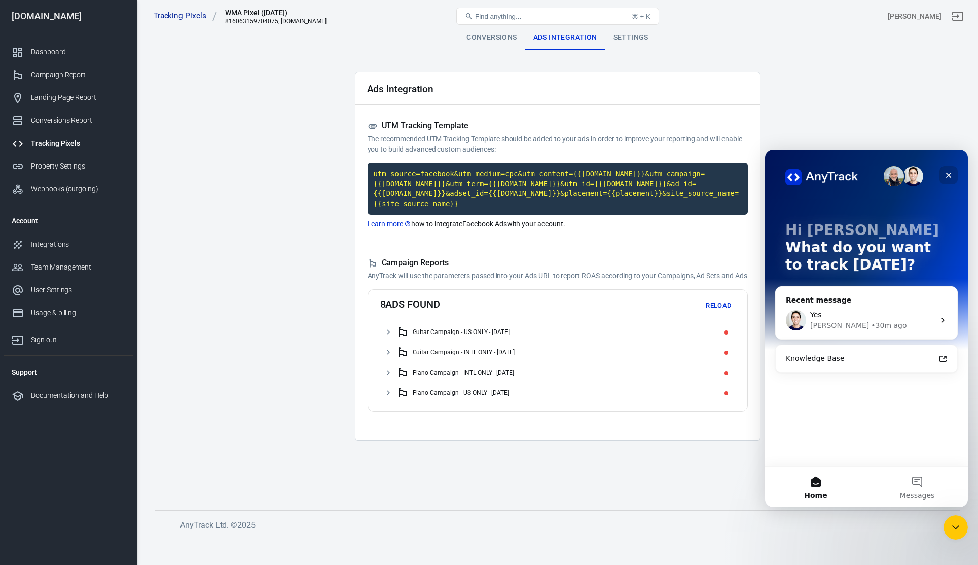
click at [952, 177] on icon "Close" at bounding box center [949, 175] width 8 height 8
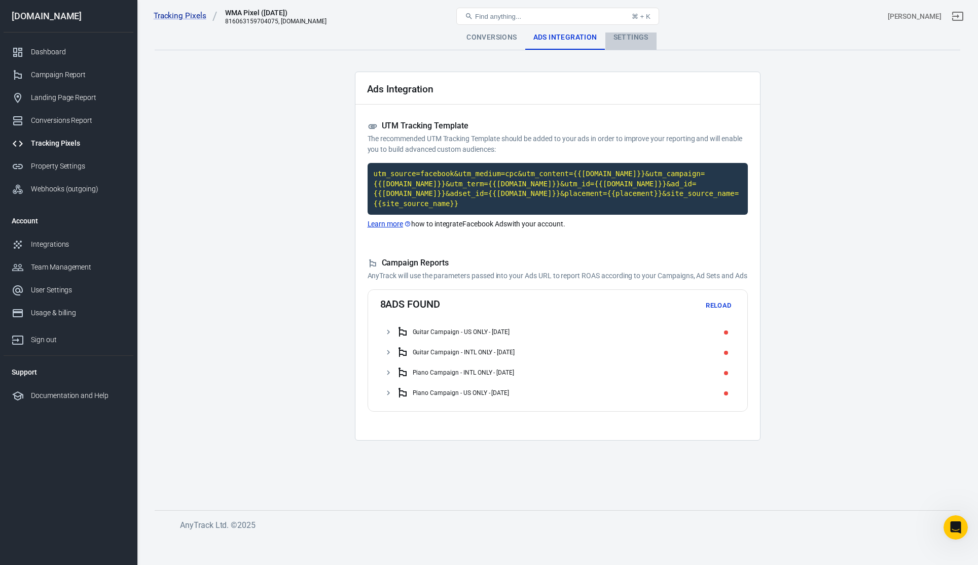
click at [622, 36] on div "Settings" at bounding box center [631, 37] width 51 height 24
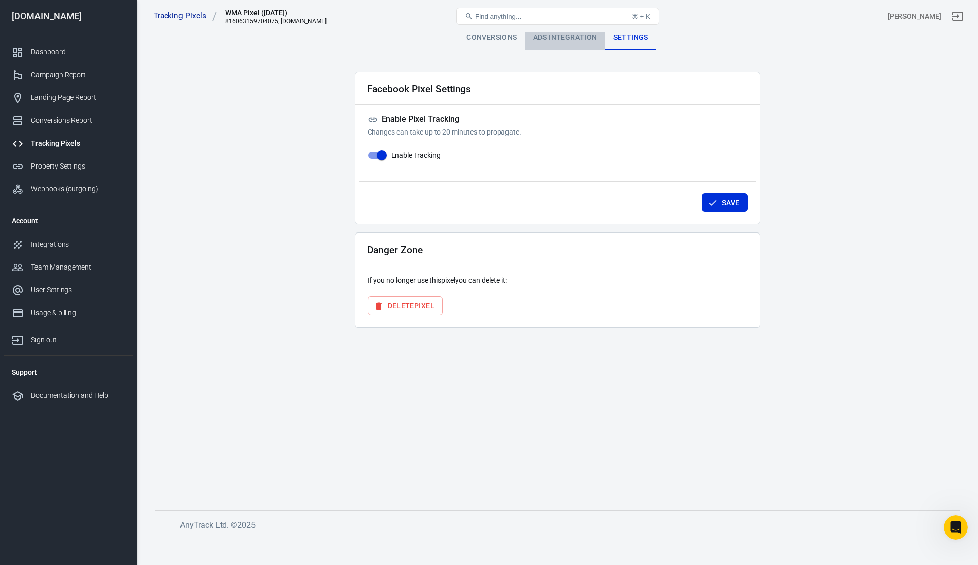
click at [559, 43] on div "Ads Integration" at bounding box center [566, 37] width 80 height 24
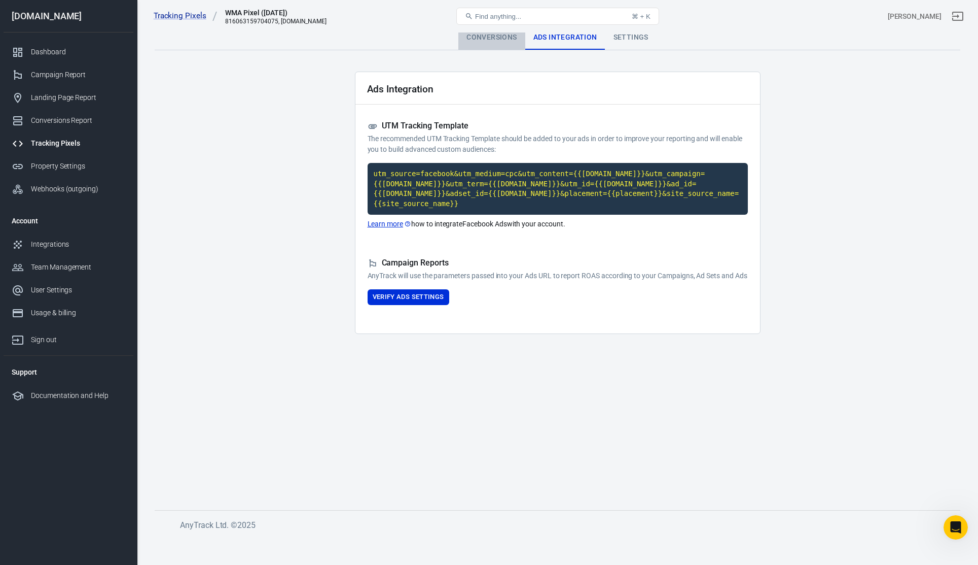
click at [484, 42] on div "Conversions" at bounding box center [492, 37] width 66 height 24
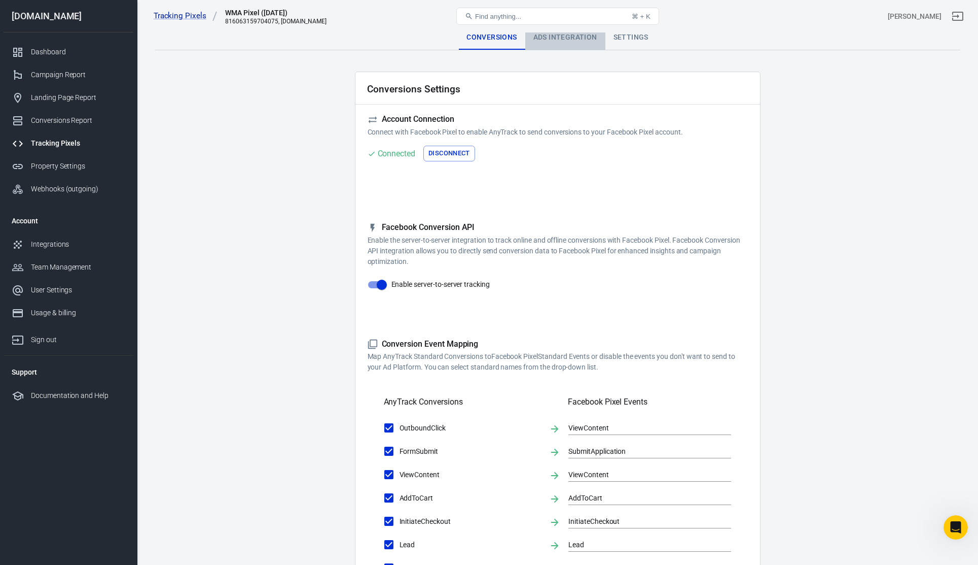
click at [568, 39] on div "Ads Integration" at bounding box center [566, 37] width 80 height 24
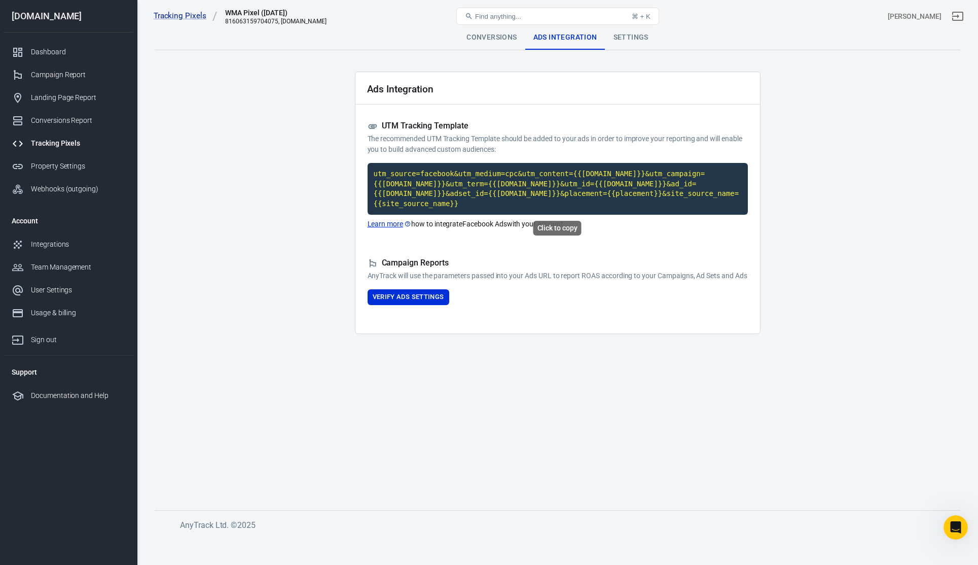
click at [481, 205] on code "utm_source=facebook&utm_medium=cpc&utm_content={{[DOMAIN_NAME]}}&utm_campaign={…" at bounding box center [558, 189] width 380 height 52
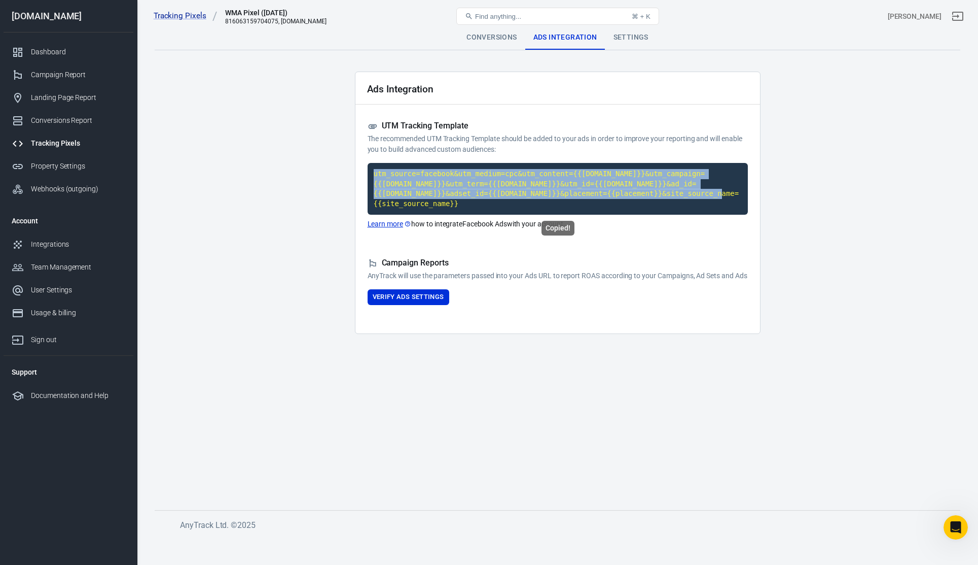
drag, startPoint x: 498, startPoint y: 202, endPoint x: 369, endPoint y: 169, distance: 132.6
click at [369, 169] on code "utm_source=facebook&utm_medium=cpc&utm_content={{[DOMAIN_NAME]}}&utm_campaign={…" at bounding box center [558, 189] width 380 height 52
copy code "utm_source=facebook&utm_medium=cpc&utm_content={{[DOMAIN_NAME]}}&utm_campaign={…"
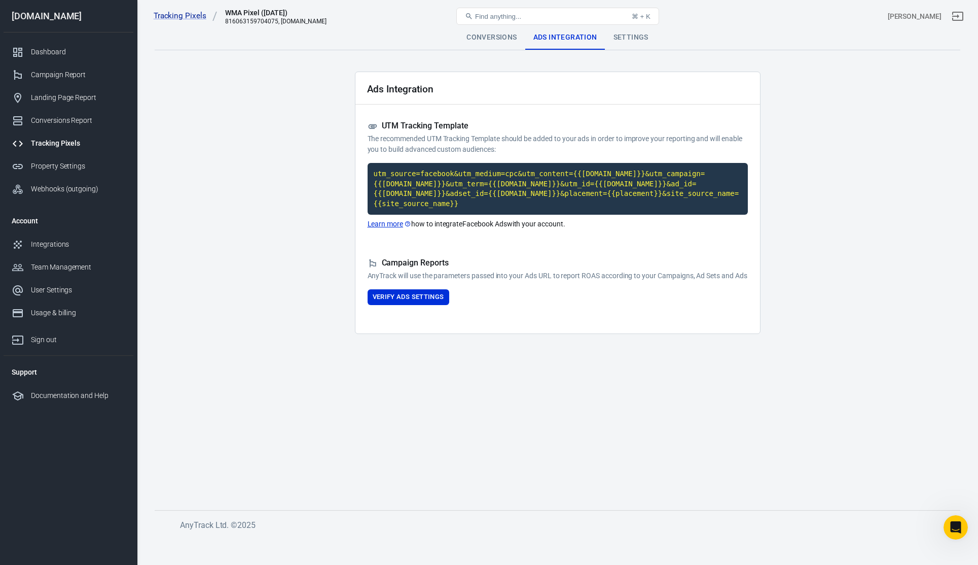
click at [391, 221] on link "Learn more" at bounding box center [390, 224] width 44 height 11
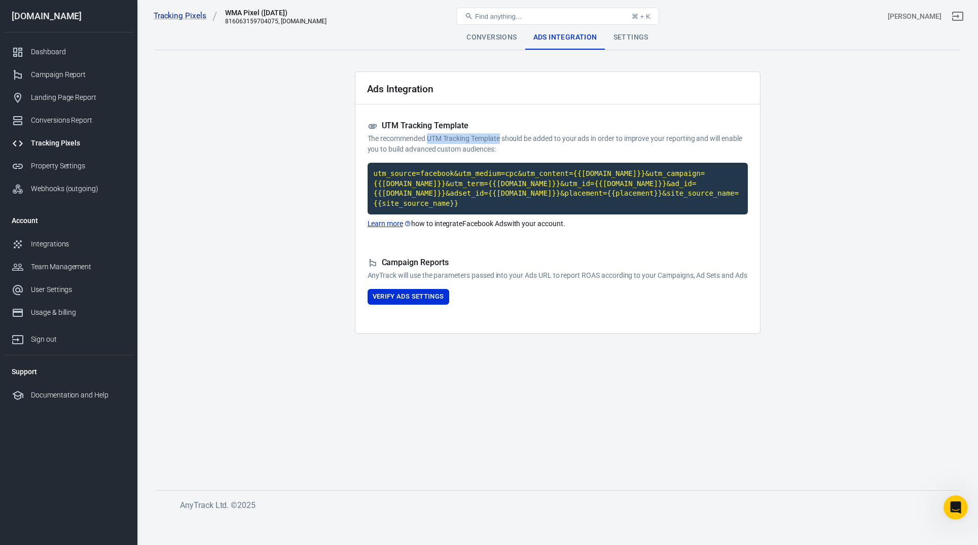
drag, startPoint x: 428, startPoint y: 137, endPoint x: 503, endPoint y: 138, distance: 75.1
click at [503, 138] on p "The recommended UTM Tracking Template should be added to your ads in order to i…" at bounding box center [558, 143] width 380 height 21
copy p "UTM Tracking Template"
click at [405, 183] on code "utm_source=facebook&utm_medium=cpc&utm_content={{[DOMAIN_NAME]}}&utm_campaign={…" at bounding box center [558, 189] width 380 height 52
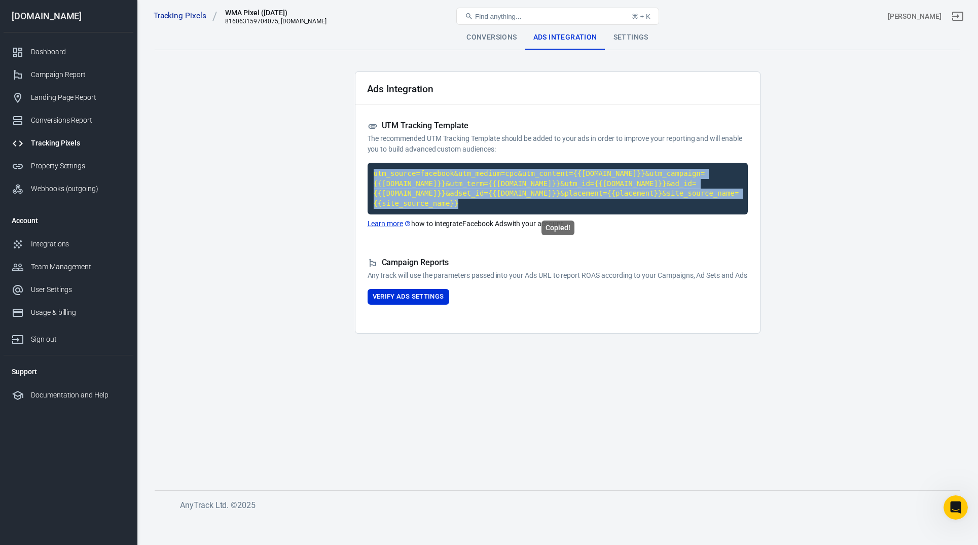
click at [405, 183] on code "utm_source=facebook&utm_medium=cpc&utm_content={{[DOMAIN_NAME]}}&utm_campaign={…" at bounding box center [558, 189] width 380 height 52
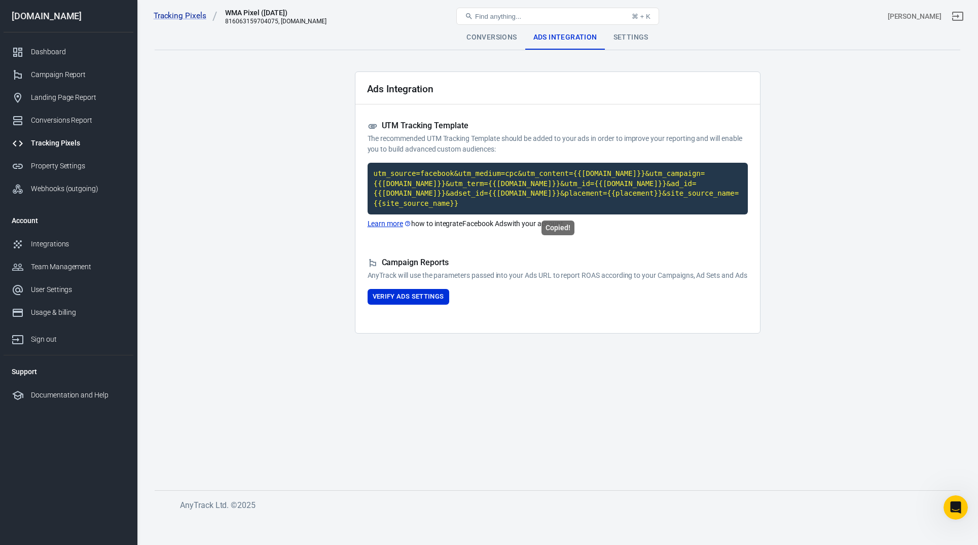
click at [534, 188] on code "utm_source=facebook&utm_medium=cpc&utm_content={{[DOMAIN_NAME]}}&utm_campaign={…" at bounding box center [558, 189] width 380 height 52
click at [434, 192] on code "utm_source=facebook&utm_medium=cpc&utm_content={{[DOMAIN_NAME]}}&utm_campaign={…" at bounding box center [558, 189] width 380 height 52
click at [437, 183] on code "utm_source=facebook&utm_medium=cpc&utm_content={{[DOMAIN_NAME]}}&utm_campaign={…" at bounding box center [558, 189] width 380 height 52
click at [423, 305] on button "Verify Ads Settings" at bounding box center [409, 297] width 82 height 16
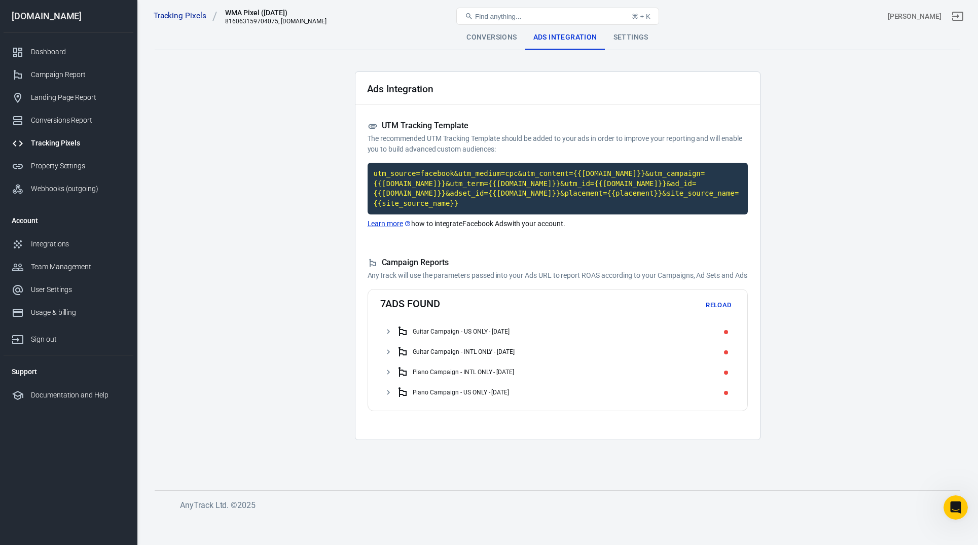
click at [389, 334] on icon at bounding box center [388, 331] width 3 height 5
click at [388, 377] on icon at bounding box center [388, 372] width 9 height 9
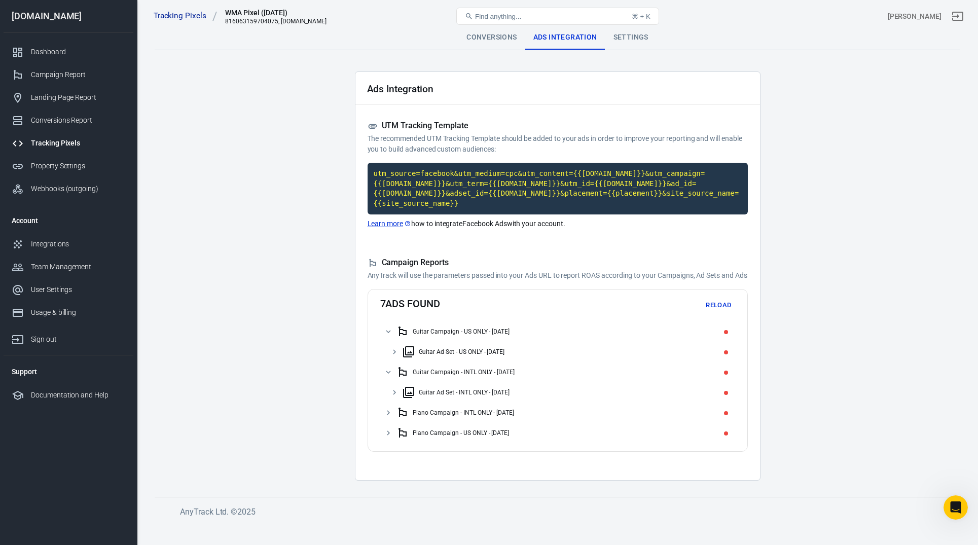
click at [395, 357] on icon at bounding box center [394, 351] width 9 height 9
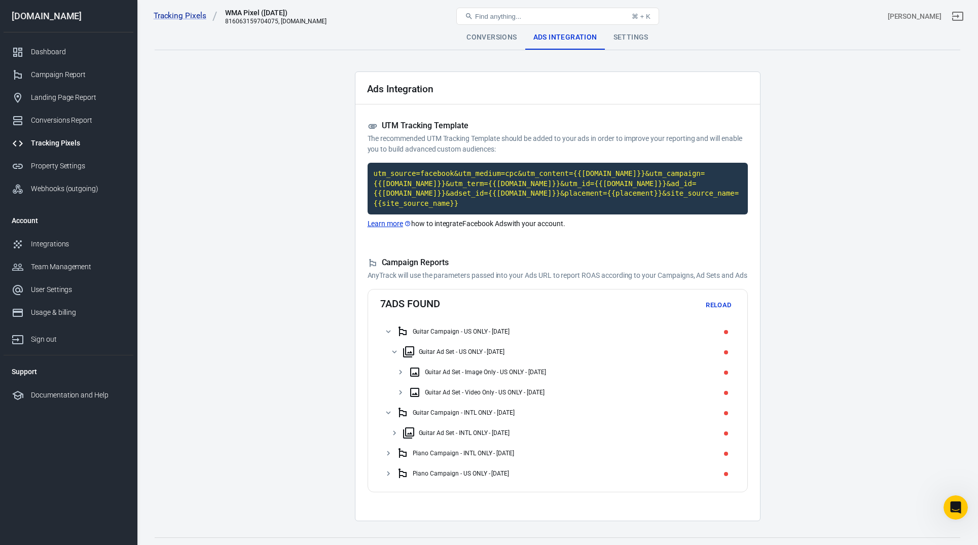
click at [453, 376] on div "Guitar Ad Set - Image Only - US ONLY - [DATE]" at bounding box center [485, 372] width 121 height 7
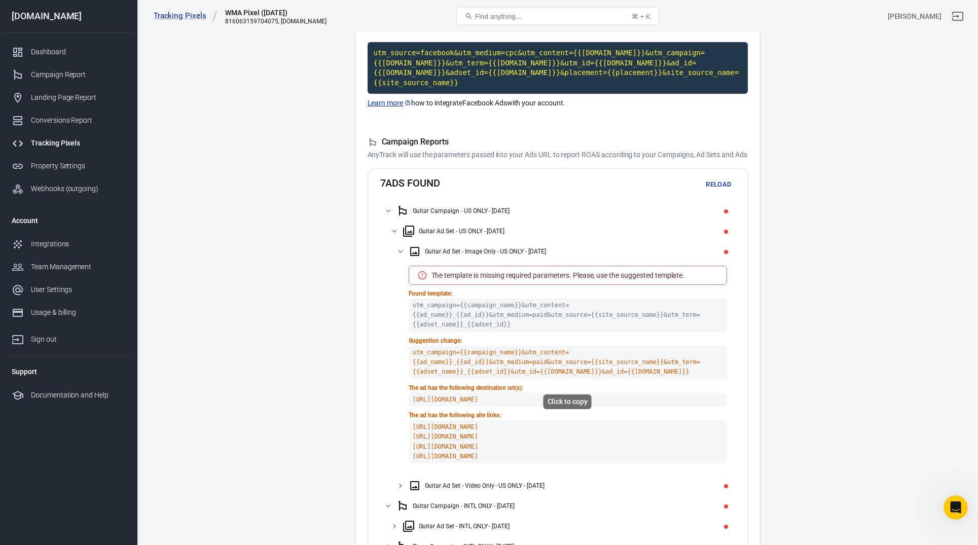
scroll to position [122, 0]
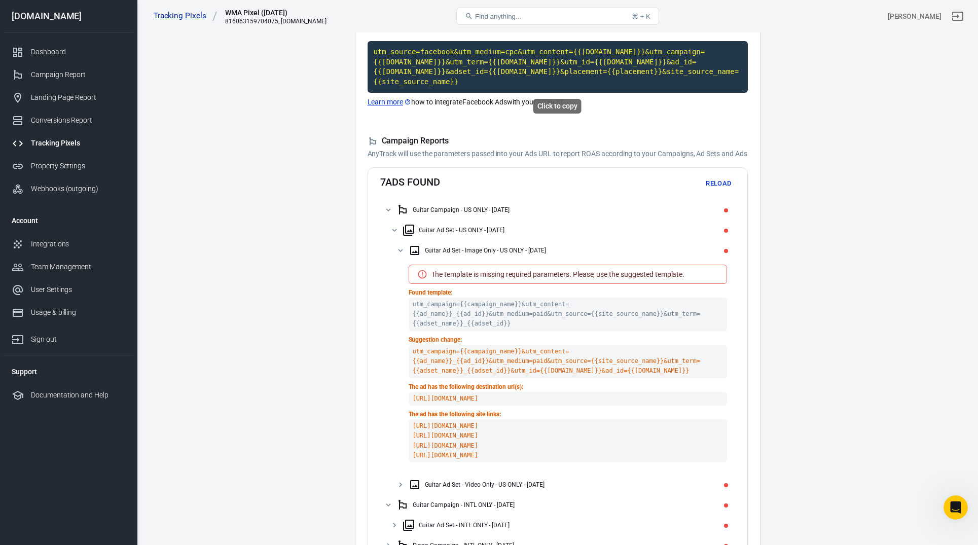
click at [476, 83] on code "utm_source=facebook&utm_medium=cpc&utm_content={{[DOMAIN_NAME]}}&utm_campaign={…" at bounding box center [558, 67] width 380 height 52
click at [447, 77] on code "utm_source=facebook&utm_medium=cpc&utm_content={{[DOMAIN_NAME]}}&utm_campaign={…" at bounding box center [558, 67] width 380 height 52
click at [717, 190] on button "Reload" at bounding box center [719, 184] width 32 height 16
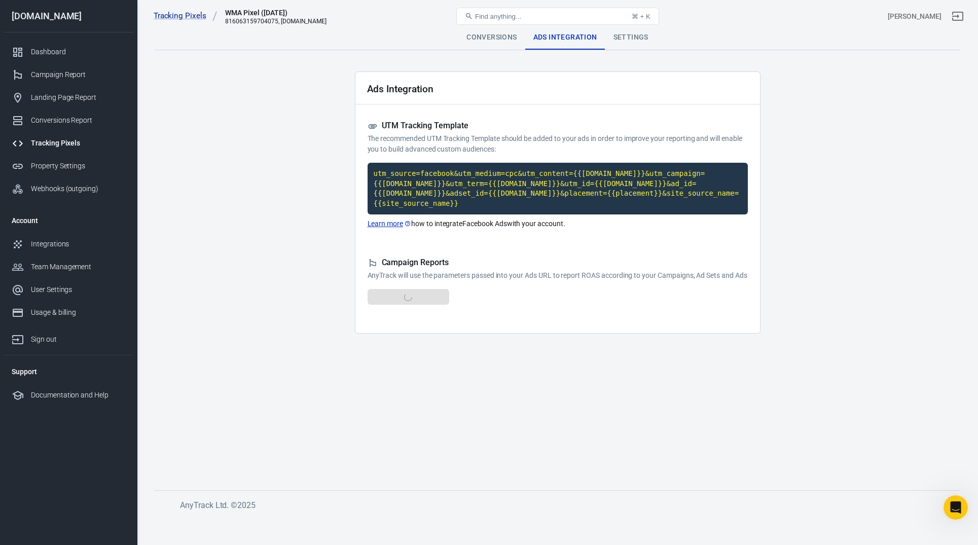
scroll to position [0, 0]
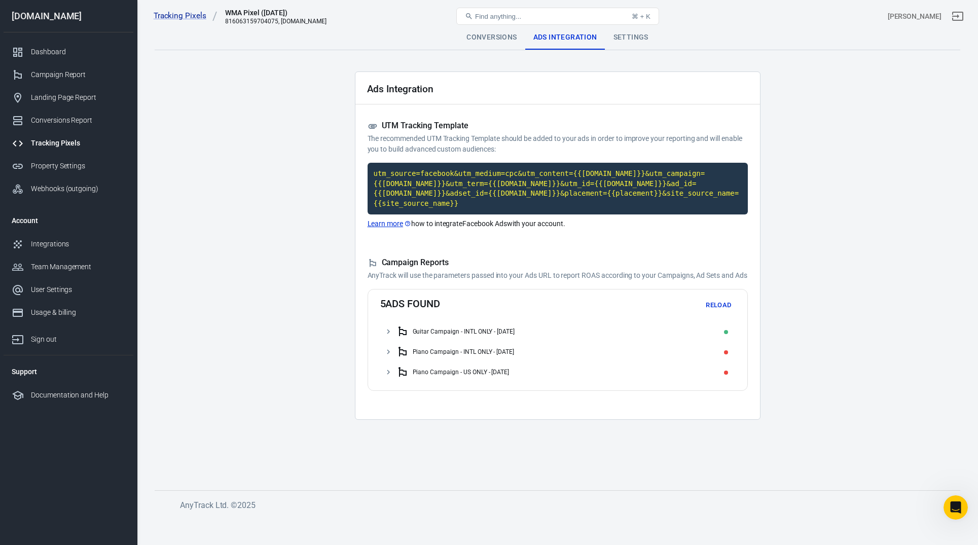
click at [394, 360] on div "Piano Campaign - INTL ONLY - [DATE]" at bounding box center [557, 352] width 355 height 20
click at [391, 336] on icon at bounding box center [388, 331] width 9 height 9
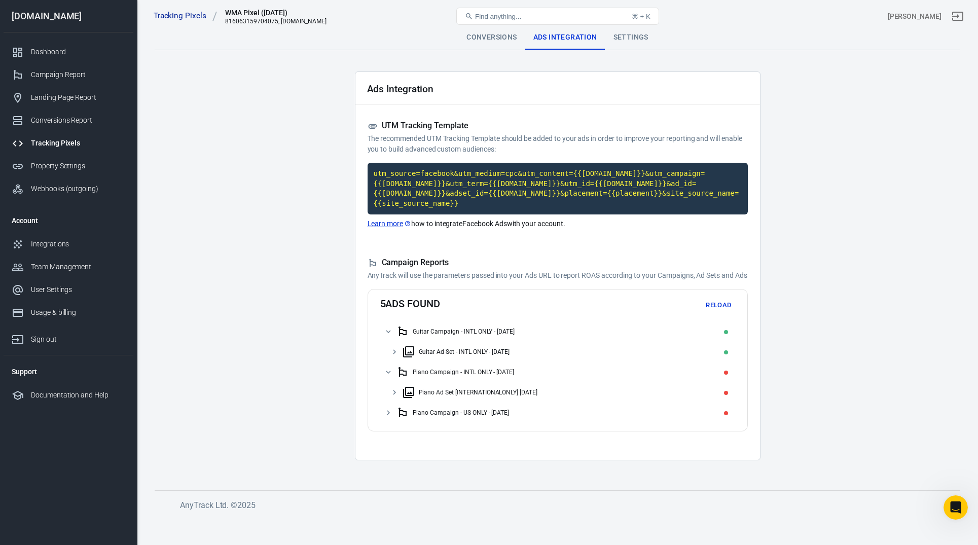
click at [388, 417] on icon at bounding box center [388, 412] width 9 height 9
click at [388, 377] on icon at bounding box center [388, 372] width 9 height 9
click at [390, 397] on icon at bounding box center [388, 392] width 9 height 9
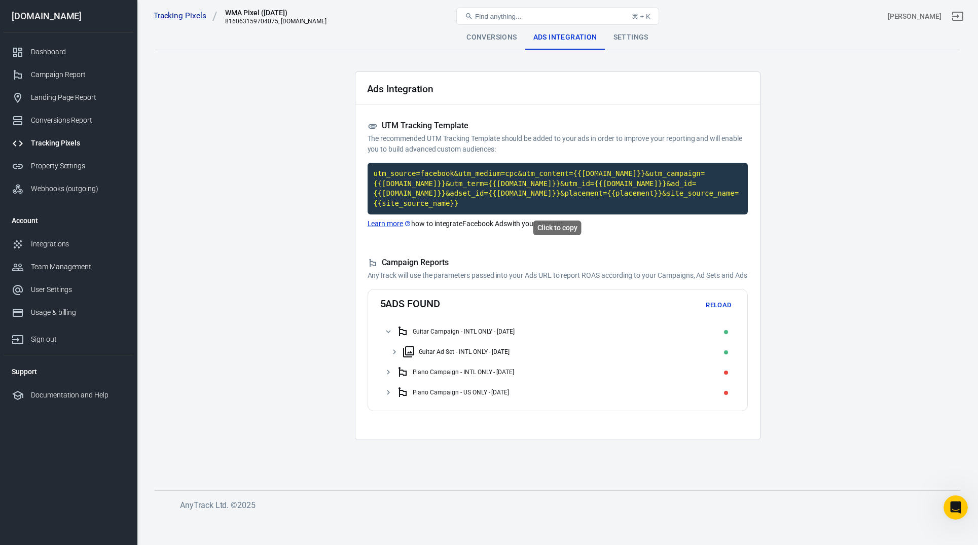
click at [466, 188] on code "utm_source=facebook&utm_medium=cpc&utm_content={{[DOMAIN_NAME]}}&utm_campaign={…" at bounding box center [558, 189] width 380 height 52
click at [466, 203] on code "utm_source=facebook&utm_medium=cpc&utm_content={{[DOMAIN_NAME]}}&utm_campaign={…" at bounding box center [558, 189] width 380 height 52
click at [459, 187] on code "utm_source=facebook&utm_medium=cpc&utm_content={{[DOMAIN_NAME]}}&utm_campaign={…" at bounding box center [558, 189] width 380 height 52
click at [717, 313] on button "Reload" at bounding box center [719, 306] width 32 height 16
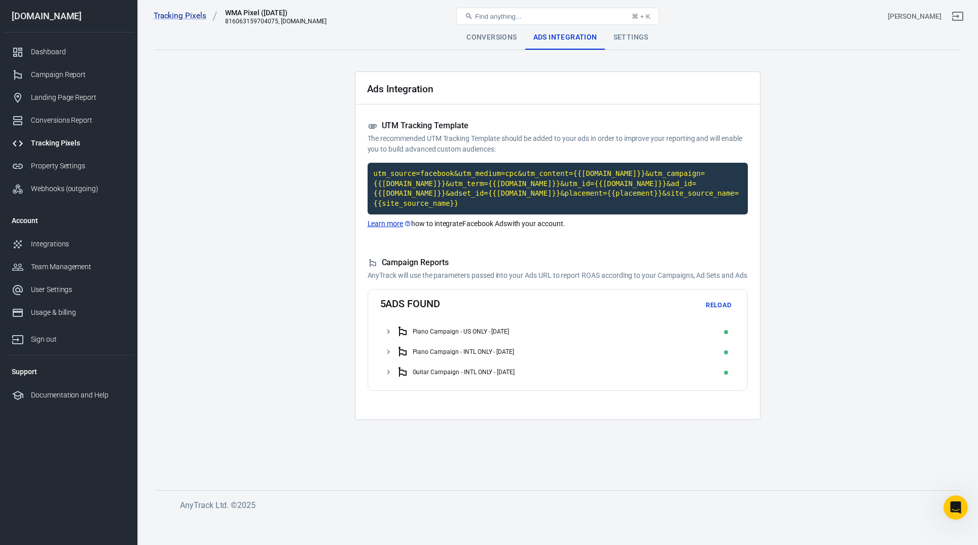
click at [384, 377] on icon at bounding box center [388, 372] width 9 height 9
click at [392, 336] on icon at bounding box center [388, 331] width 9 height 9
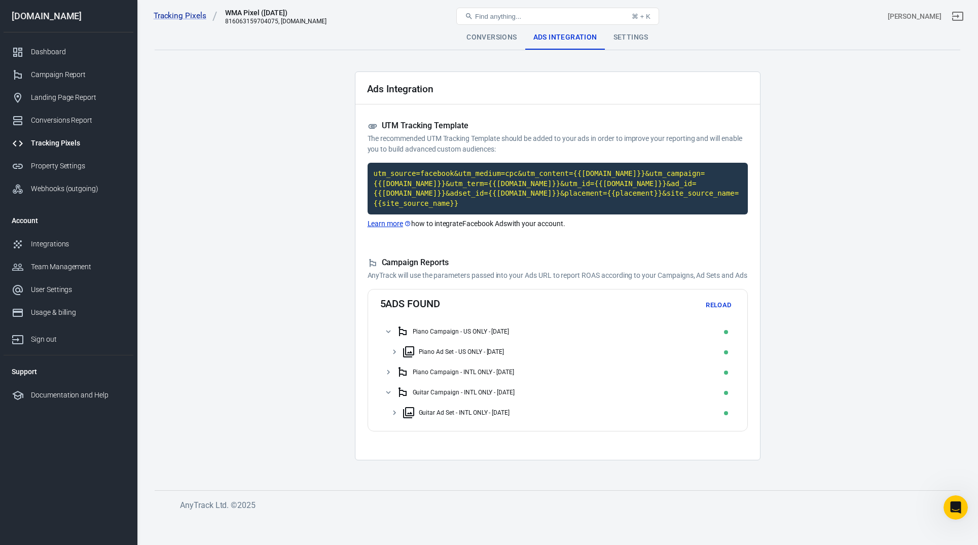
click at [386, 377] on icon at bounding box center [388, 372] width 9 height 9
click at [500, 40] on div "Conversions" at bounding box center [492, 37] width 66 height 24
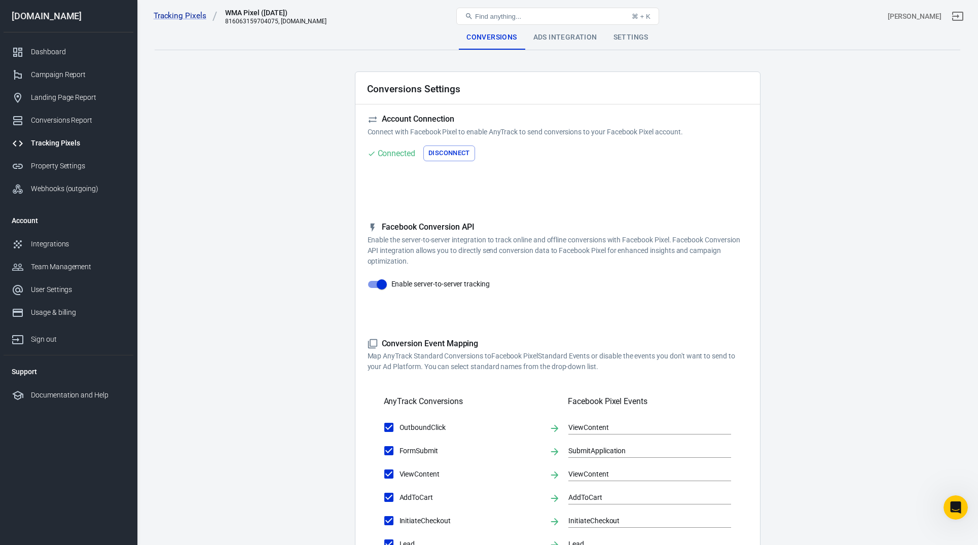
click at [500, 73] on div "Conversions Settings" at bounding box center [558, 88] width 405 height 32
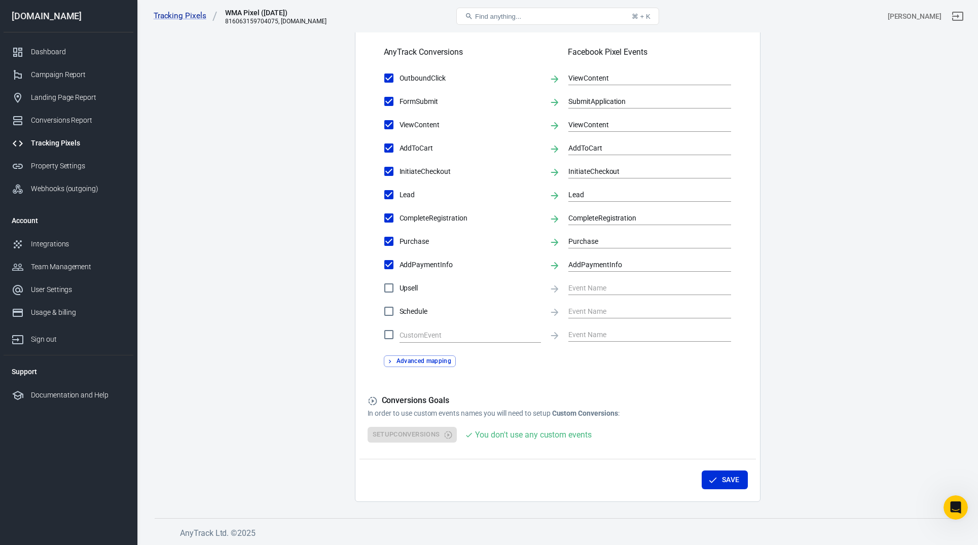
scroll to position [349, 0]
click at [716, 477] on icon "button" at bounding box center [713, 481] width 10 height 10
click at [188, 14] on link "Tracking Pixels" at bounding box center [186, 16] width 64 height 11
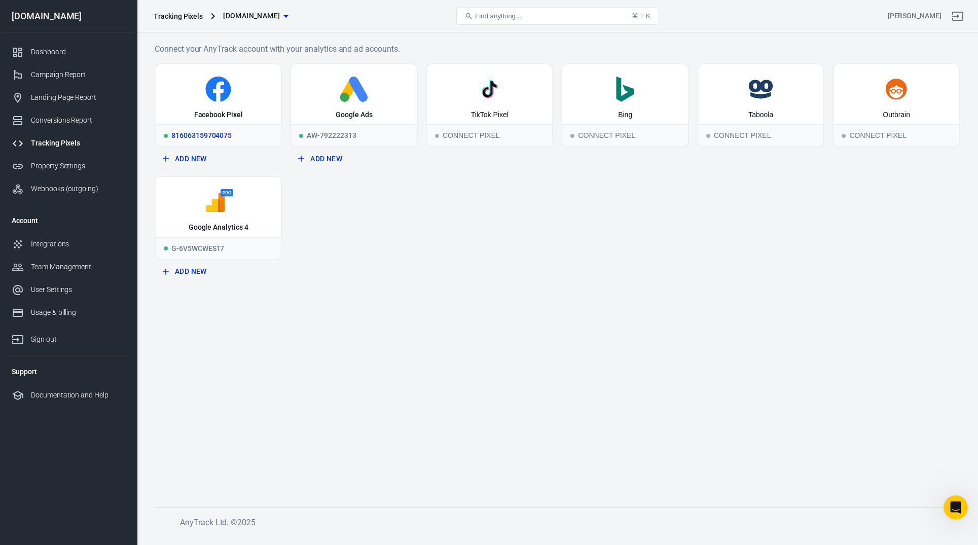
click at [227, 105] on div "Facebook Pixel" at bounding box center [218, 94] width 125 height 60
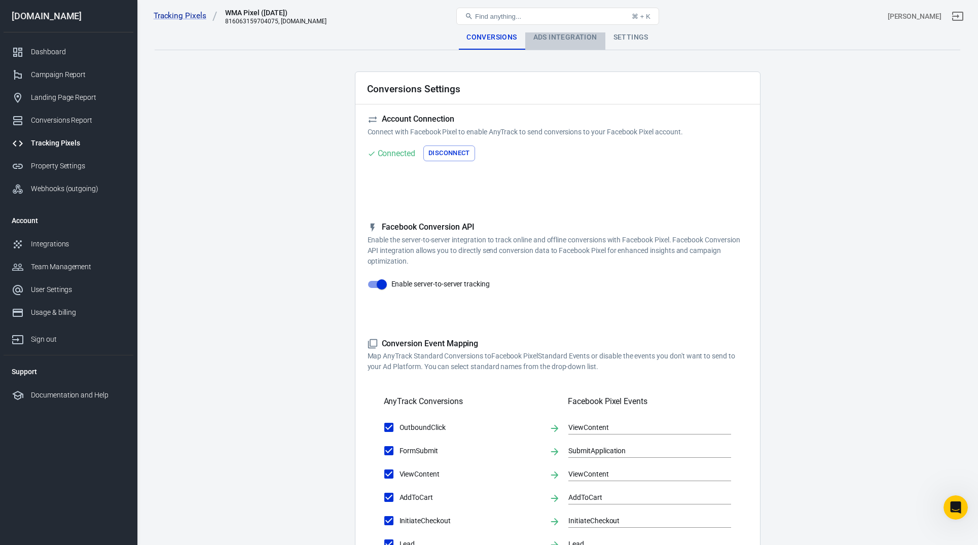
click at [570, 44] on div "Ads Integration" at bounding box center [566, 37] width 80 height 24
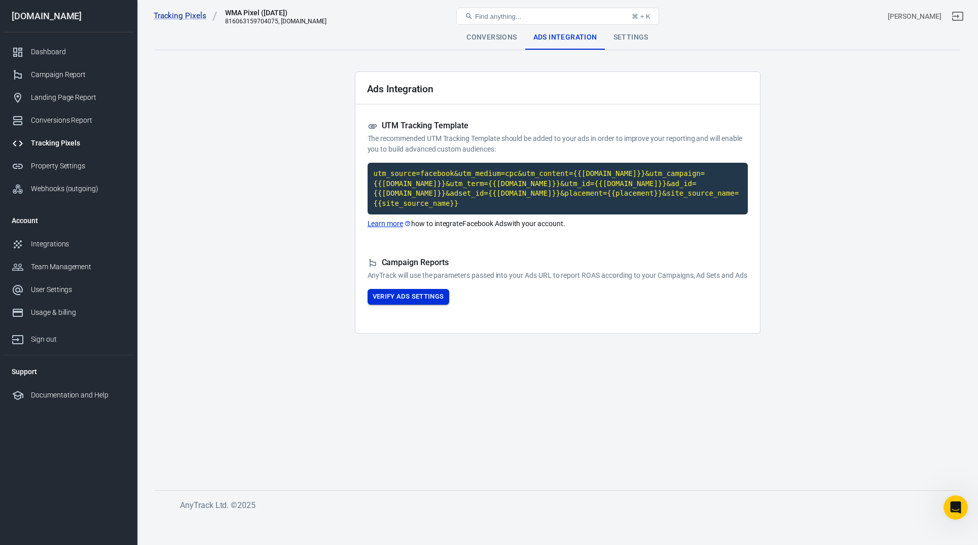
click at [425, 305] on button "Verify Ads Settings" at bounding box center [409, 297] width 82 height 16
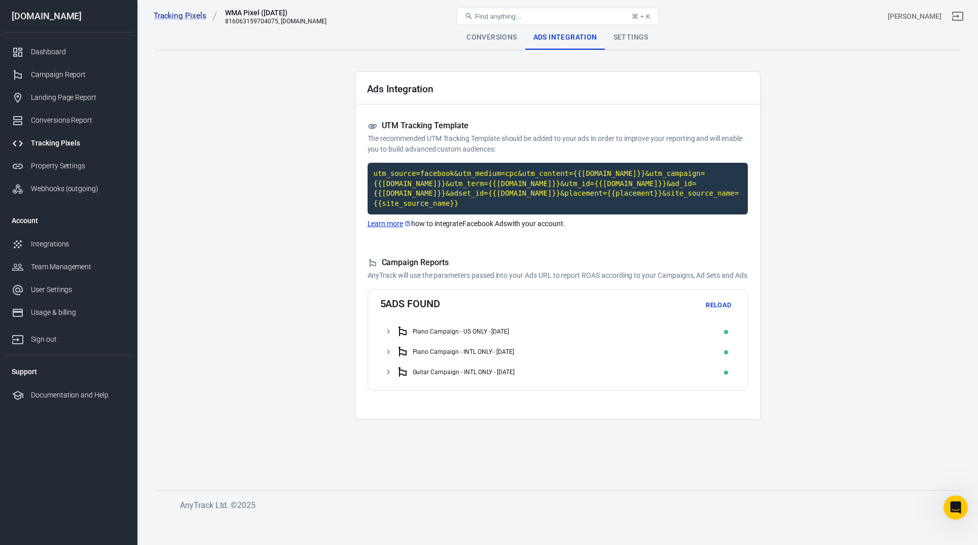
click at [391, 377] on icon at bounding box center [388, 372] width 9 height 9
click at [628, 38] on div "Settings" at bounding box center [631, 37] width 51 height 24
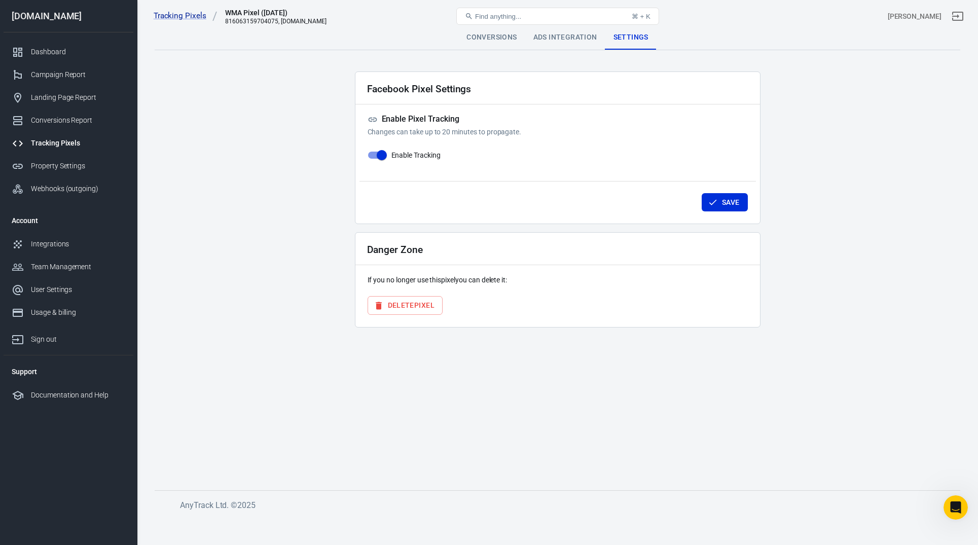
click at [499, 40] on div "Conversions" at bounding box center [492, 37] width 66 height 24
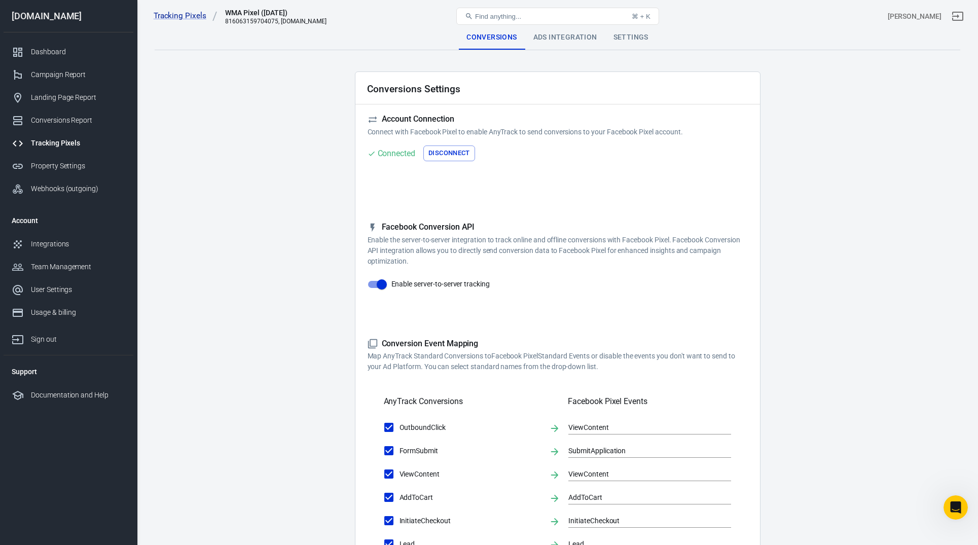
click at [566, 39] on div "Ads Integration" at bounding box center [566, 37] width 80 height 24
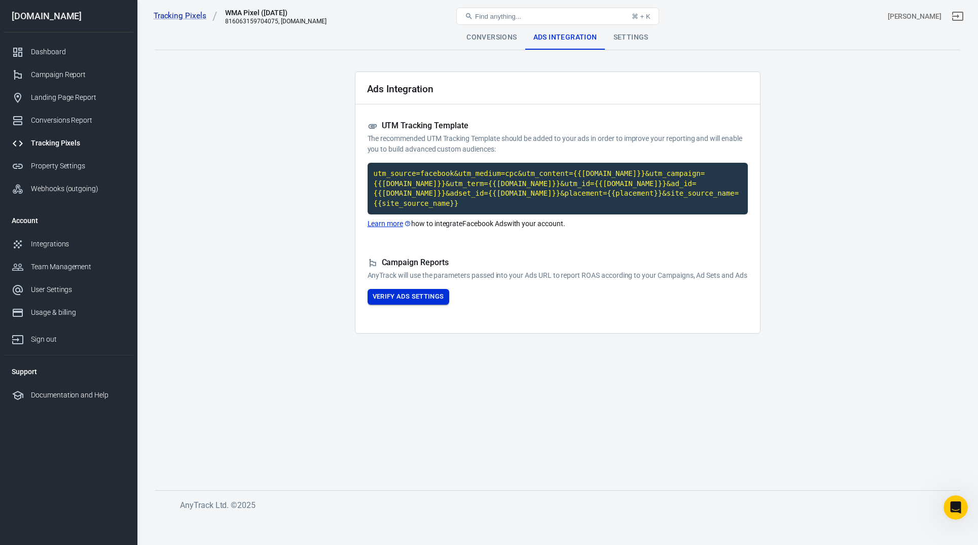
click at [420, 301] on button "Verify Ads Settings" at bounding box center [409, 297] width 82 height 16
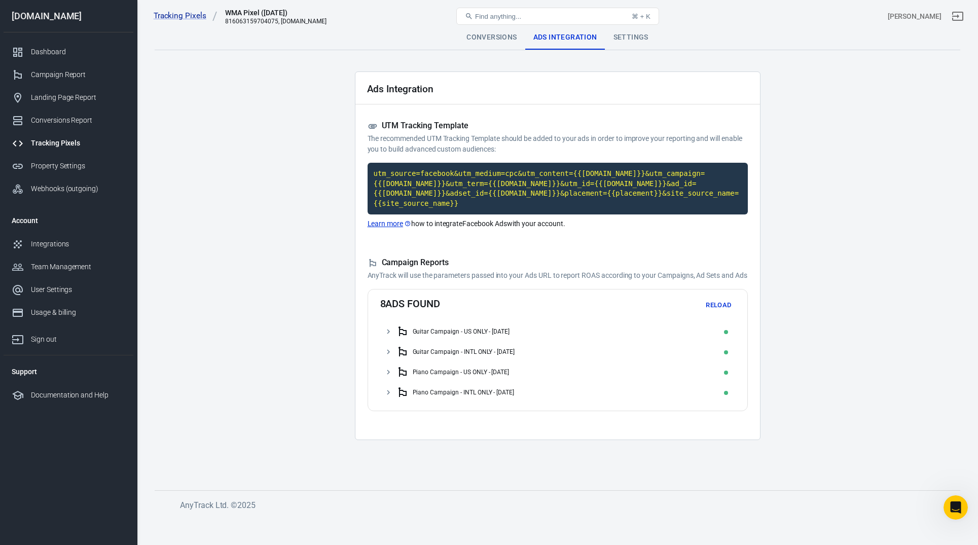
click at [386, 336] on icon at bounding box center [388, 331] width 9 height 9
click at [387, 362] on div "Guitar Campaign - INTL ONLY - [DATE]" at bounding box center [557, 352] width 355 height 20
click at [387, 377] on icon at bounding box center [388, 372] width 9 height 9
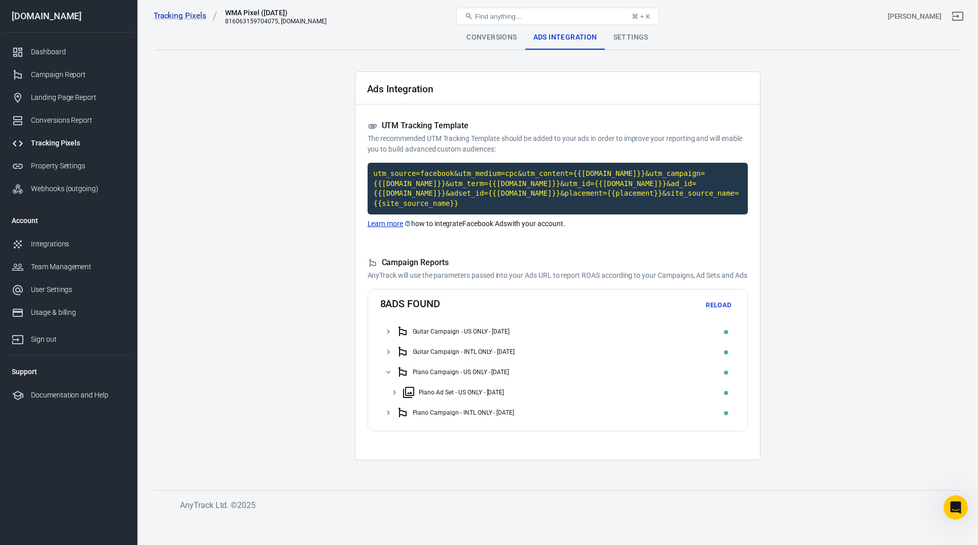
click at [387, 377] on icon at bounding box center [388, 372] width 9 height 9
click at [387, 397] on icon at bounding box center [388, 392] width 9 height 9
click at [64, 79] on div "Campaign Report" at bounding box center [78, 74] width 94 height 11
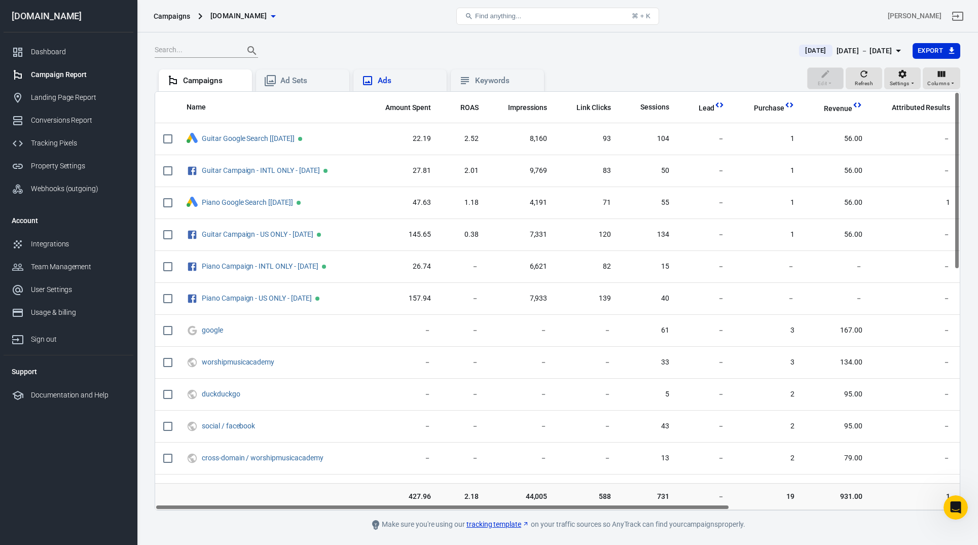
click at [408, 77] on div "Ads" at bounding box center [408, 81] width 61 height 11
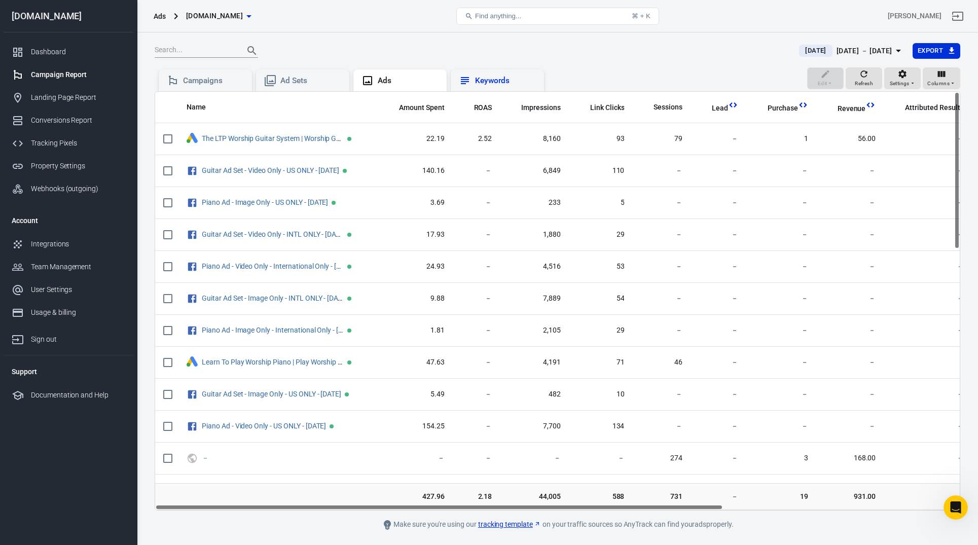
click at [488, 85] on div "Keywords" at bounding box center [505, 81] width 61 height 11
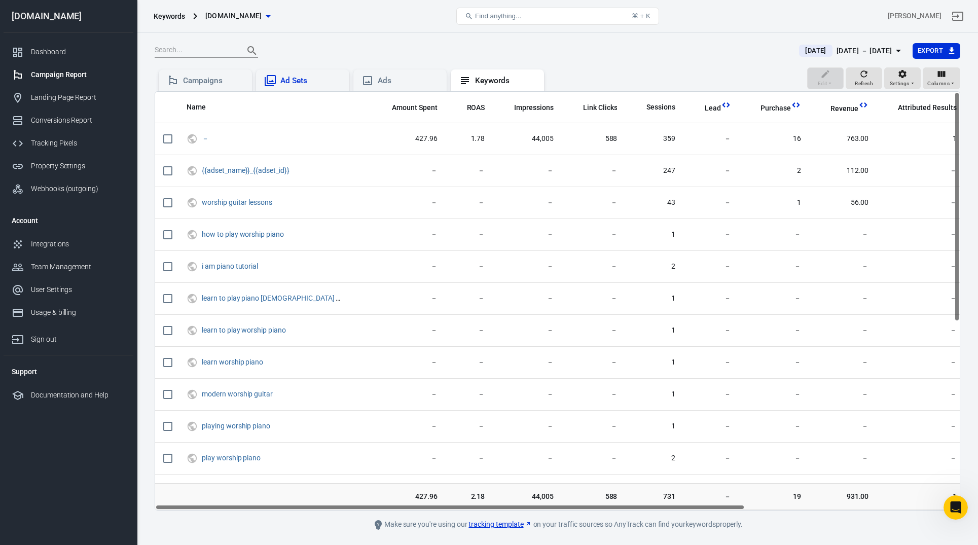
click at [292, 74] on div "Ad Sets" at bounding box center [302, 80] width 93 height 22
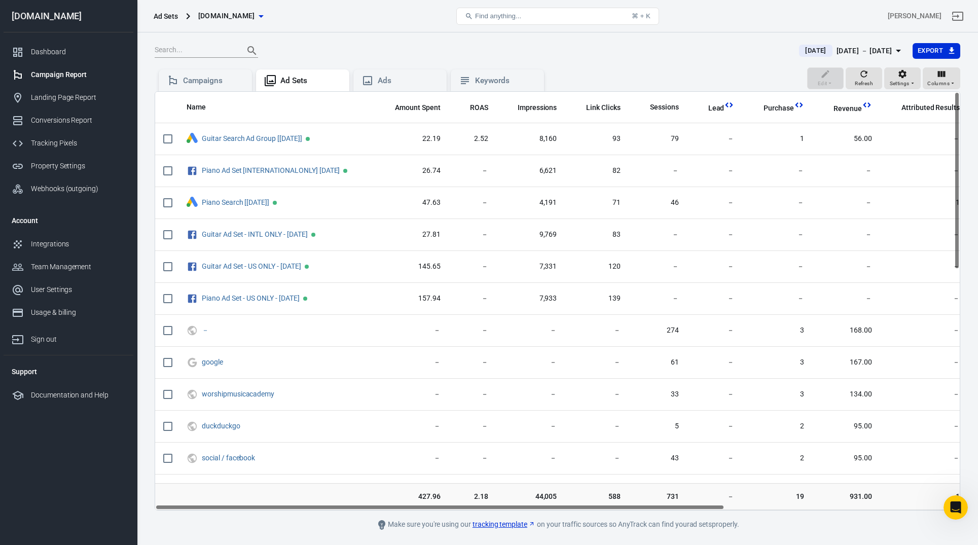
click at [845, 51] on div "[DATE] － [DATE]" at bounding box center [865, 51] width 56 height 13
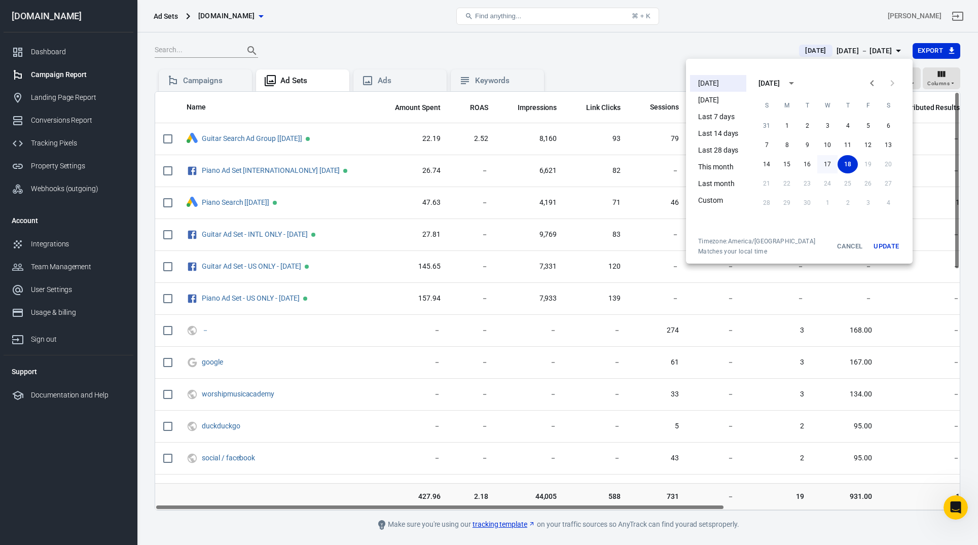
click at [827, 158] on button "17" at bounding box center [828, 164] width 20 height 18
click at [827, 161] on button "17" at bounding box center [828, 164] width 20 height 18
click at [883, 240] on button "Update" at bounding box center [886, 246] width 32 height 18
